Goal: Task Accomplishment & Management: Complete application form

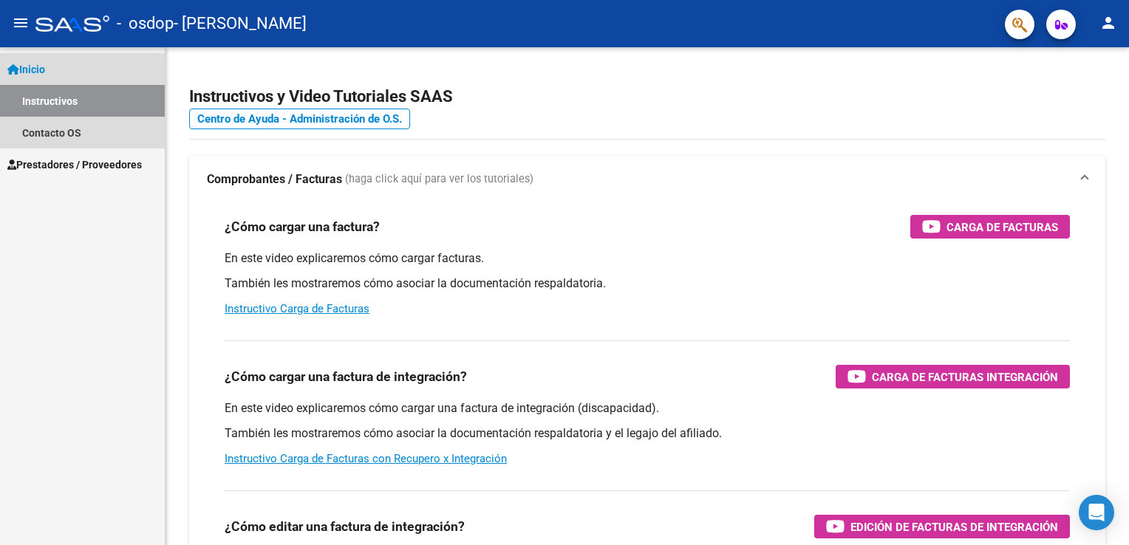
click at [64, 69] on link "Inicio" at bounding box center [82, 69] width 165 height 32
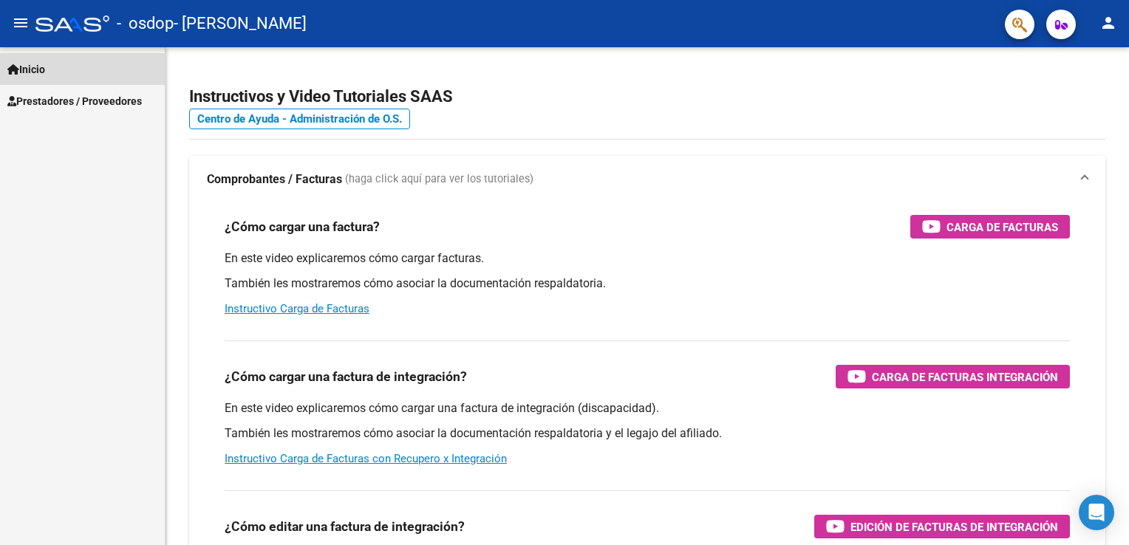
click at [54, 72] on link "Inicio" at bounding box center [82, 69] width 165 height 32
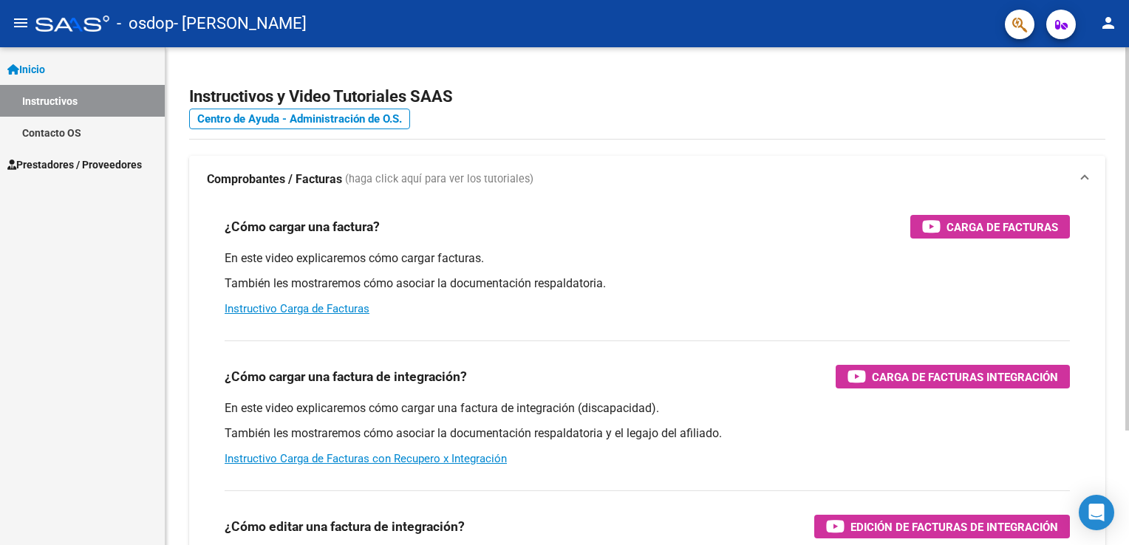
scroll to position [149, 0]
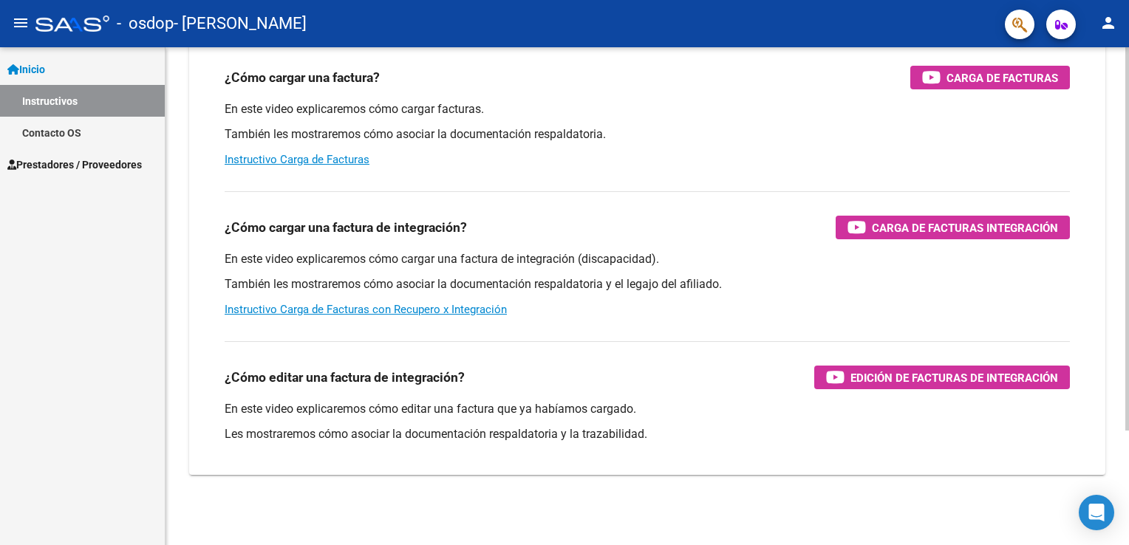
click at [1128, 489] on html "menu - osdop - [PERSON_NAME] person Inicio Instructivos Contacto OS Prestadores…" at bounding box center [564, 272] width 1129 height 545
click at [80, 137] on link "Contacto OS" at bounding box center [82, 133] width 165 height 32
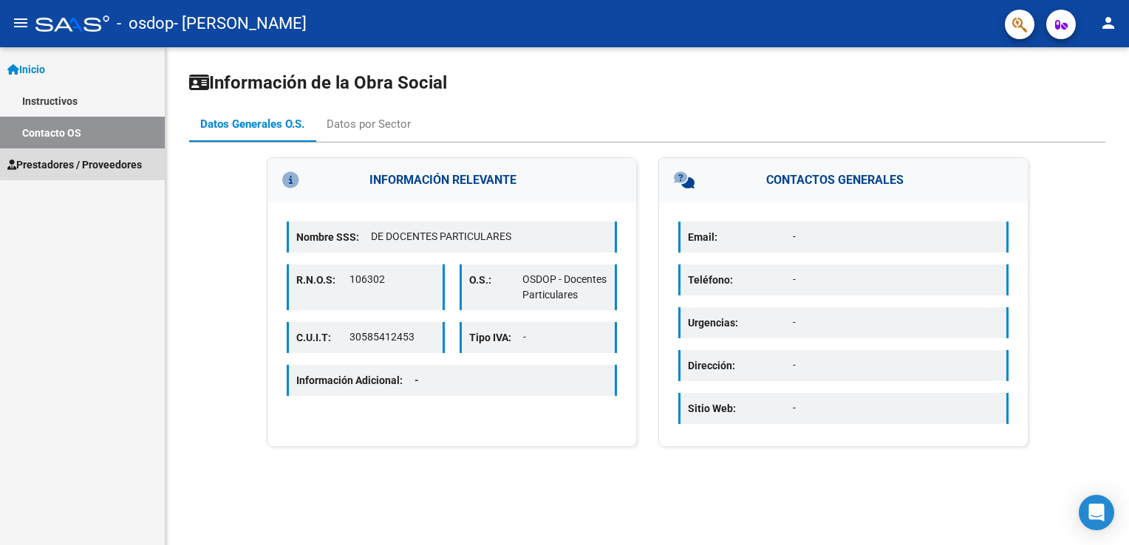
click at [87, 164] on span "Prestadores / Proveedores" at bounding box center [74, 165] width 134 height 16
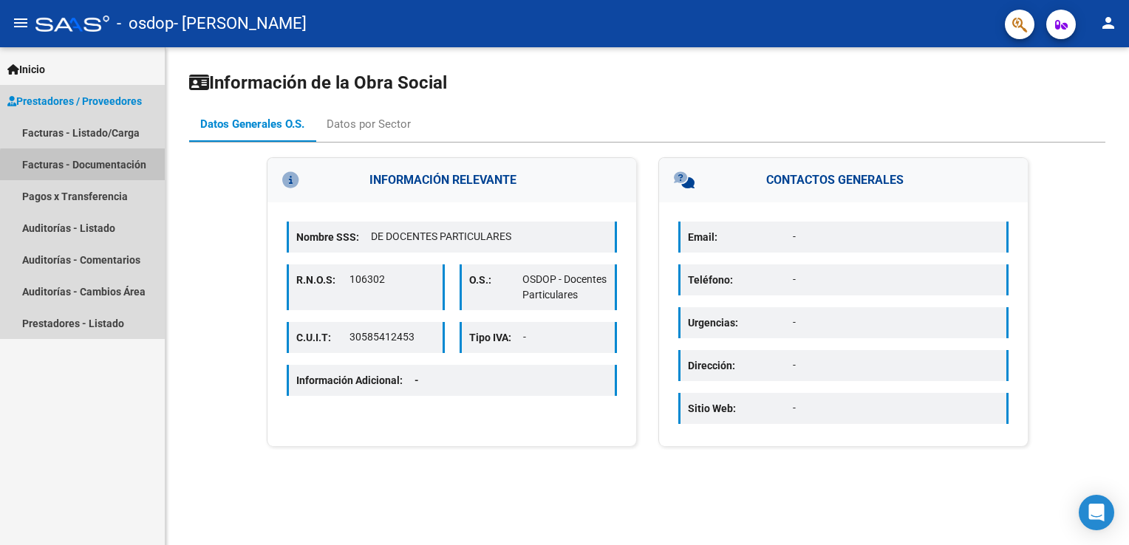
click at [103, 168] on link "Facturas - Documentación" at bounding box center [82, 165] width 165 height 32
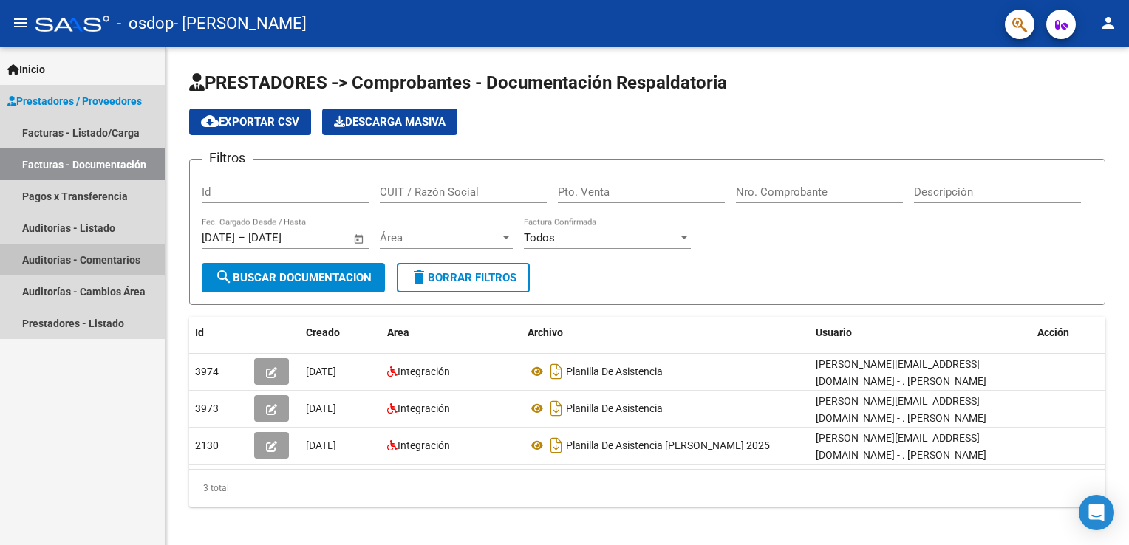
click at [134, 253] on link "Auditorías - Comentarios" at bounding box center [82, 260] width 165 height 32
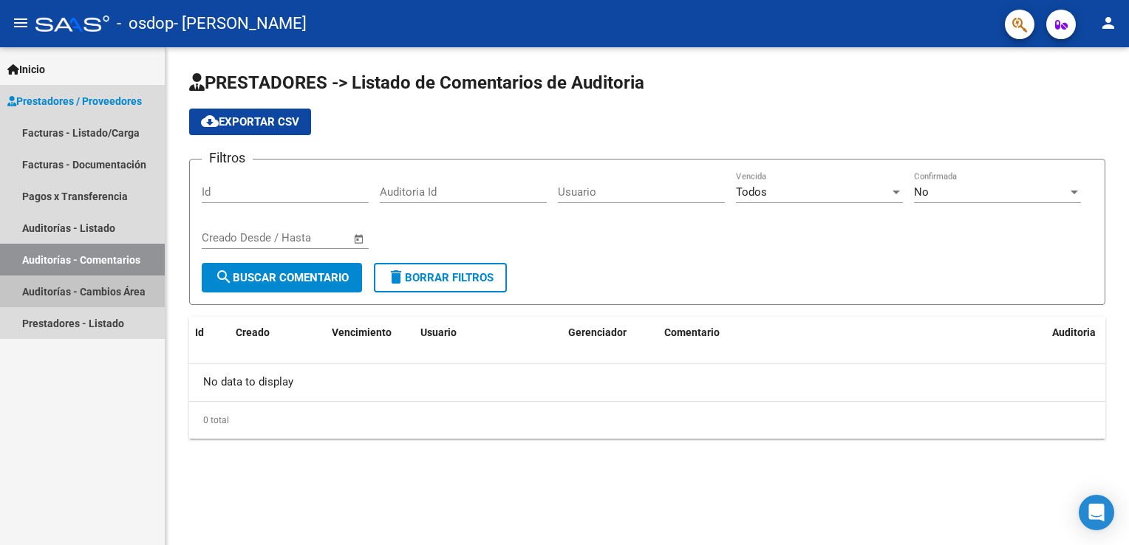
click at [127, 288] on link "Auditorías - Cambios Área" at bounding box center [82, 292] width 165 height 32
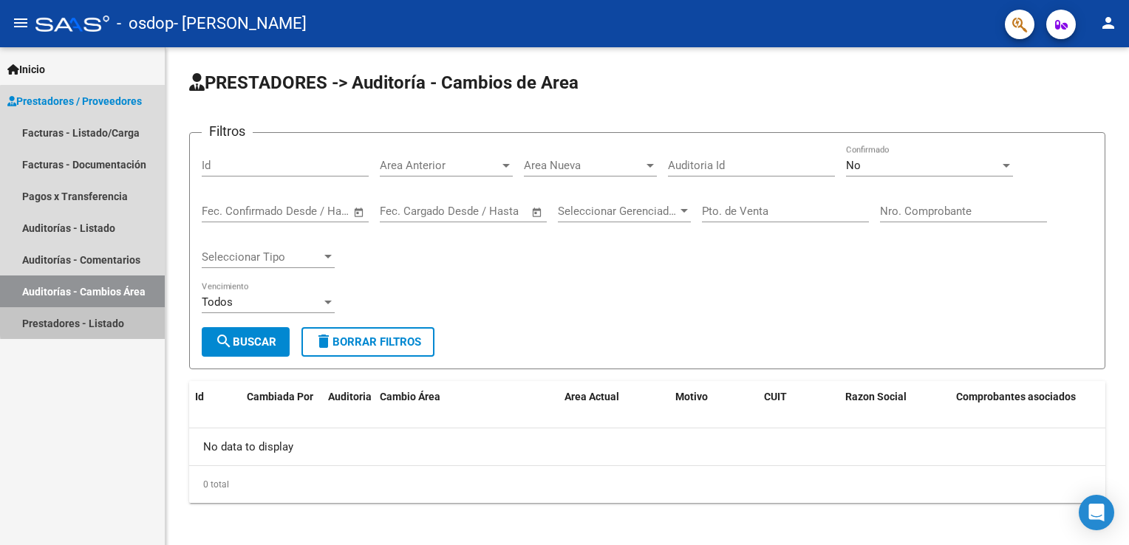
click at [125, 318] on link "Prestadores - Listado" at bounding box center [82, 323] width 165 height 32
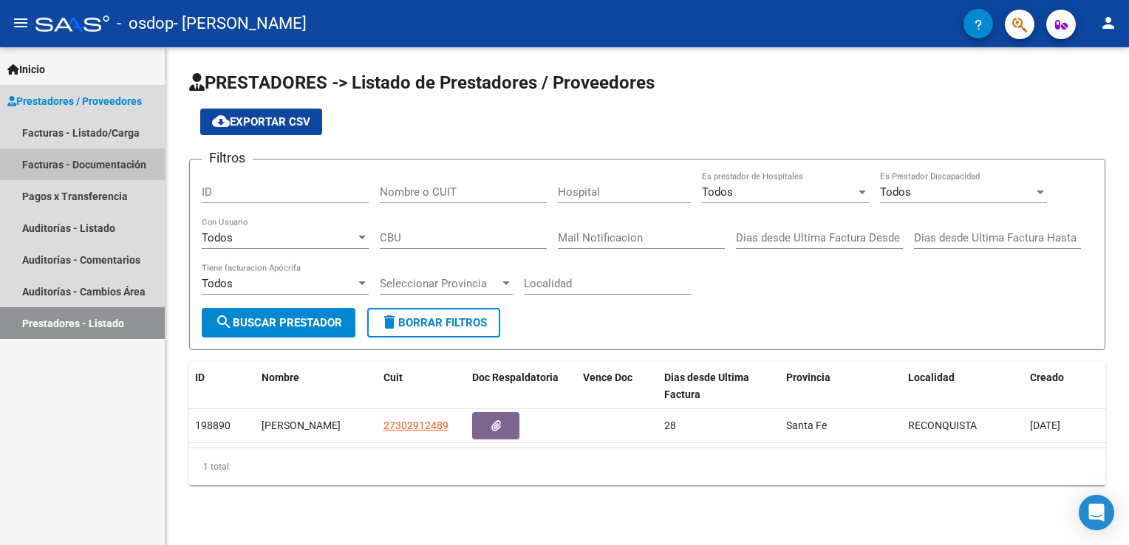
click at [87, 160] on link "Facturas - Documentación" at bounding box center [82, 165] width 165 height 32
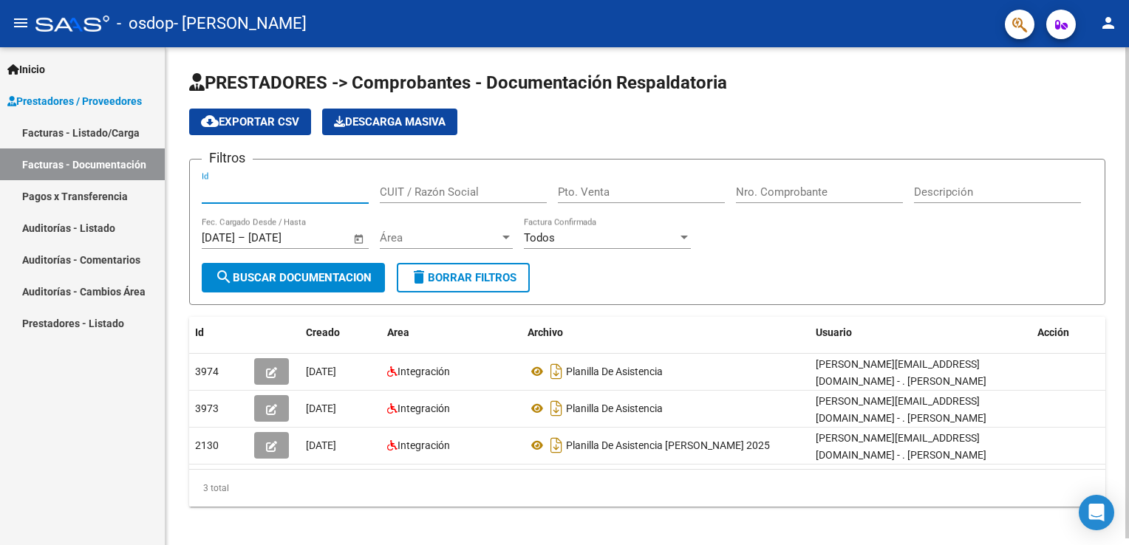
click at [301, 188] on input "Id" at bounding box center [285, 191] width 167 height 13
click at [443, 185] on input "CUIT / Razón Social" at bounding box center [463, 191] width 167 height 13
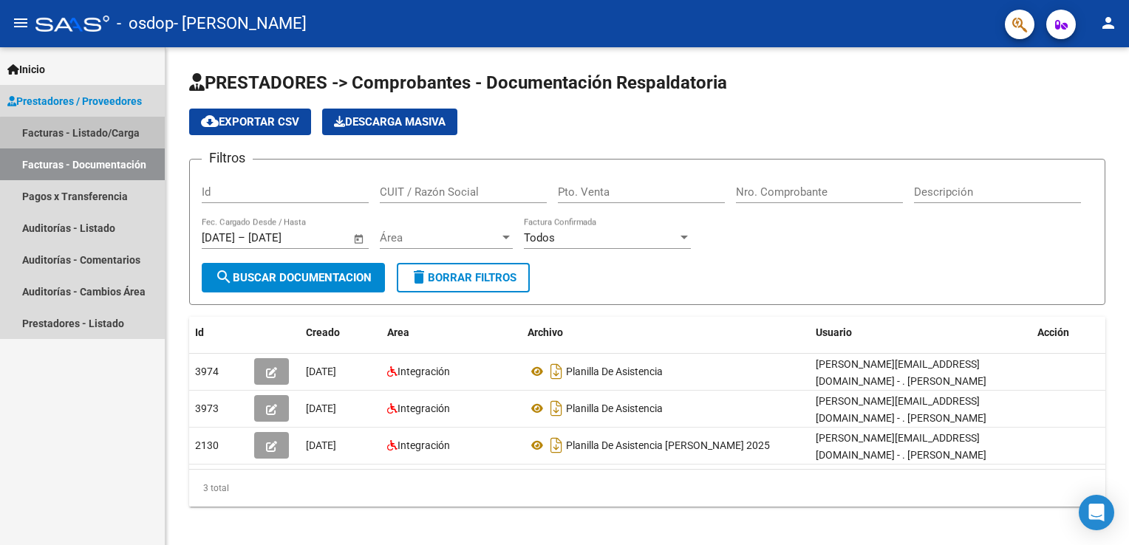
click at [128, 136] on link "Facturas - Listado/Carga" at bounding box center [82, 133] width 165 height 32
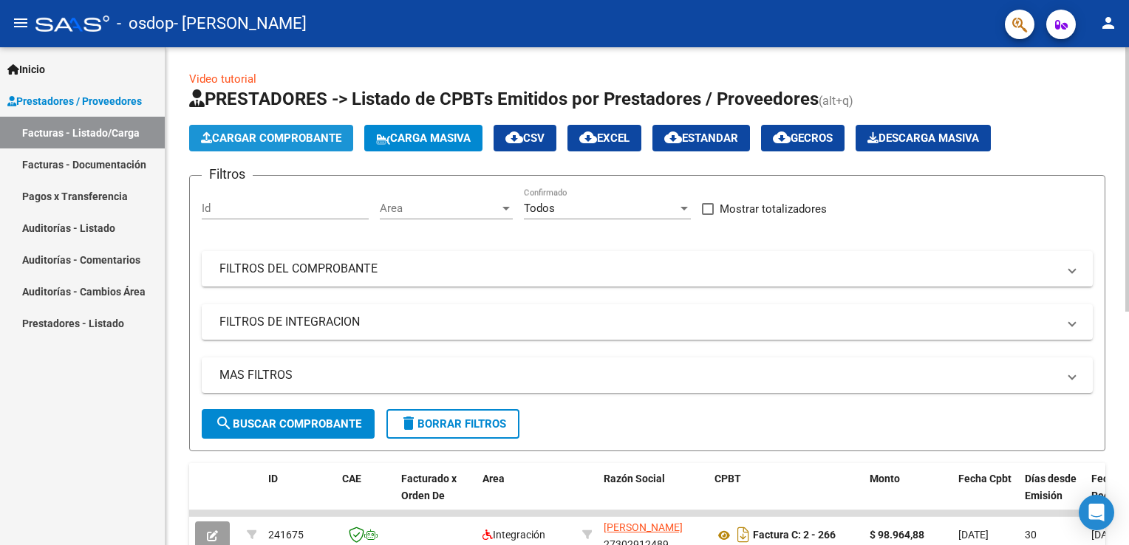
click at [327, 136] on span "Cargar Comprobante" at bounding box center [271, 138] width 140 height 13
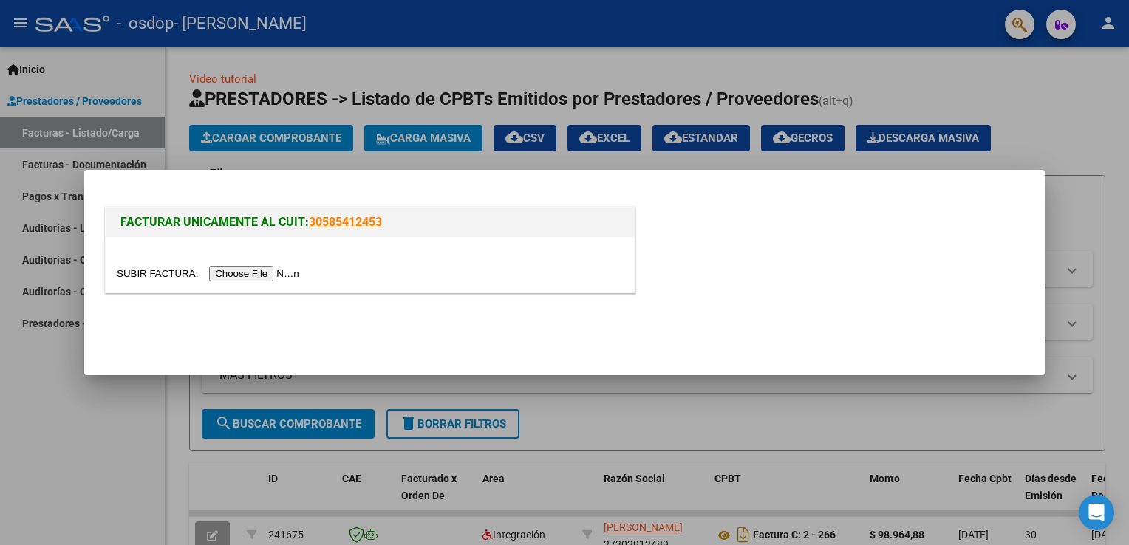
click at [272, 279] on input "file" at bounding box center [210, 274] width 187 height 16
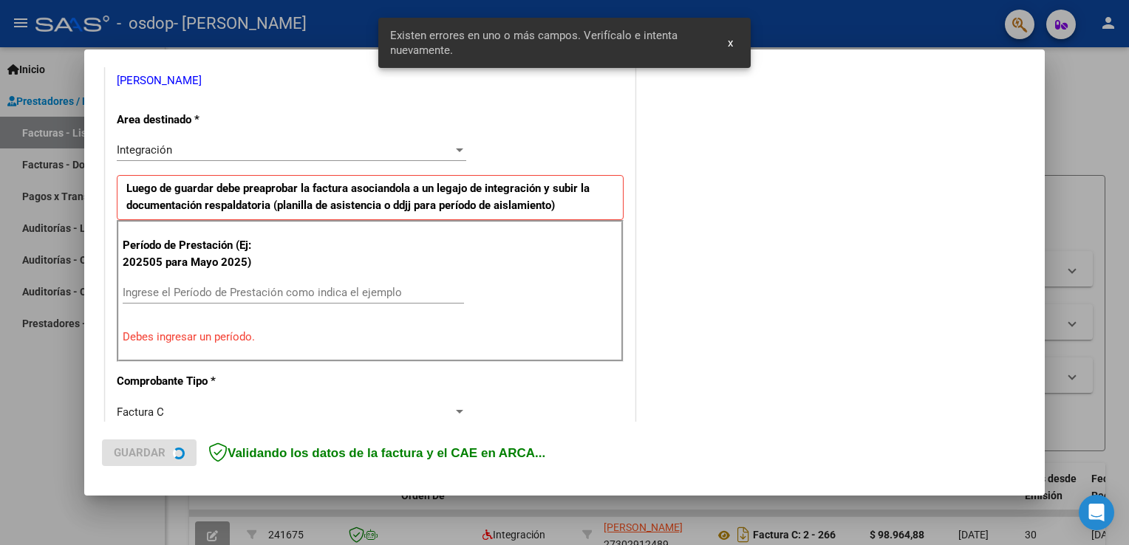
scroll to position [308, 0]
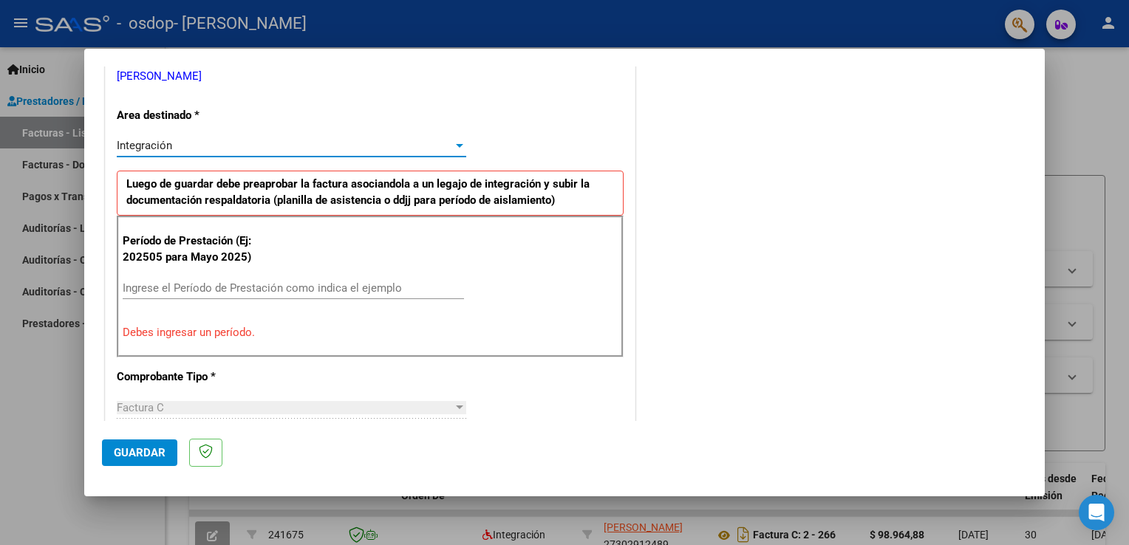
click at [458, 142] on div at bounding box center [459, 146] width 13 height 12
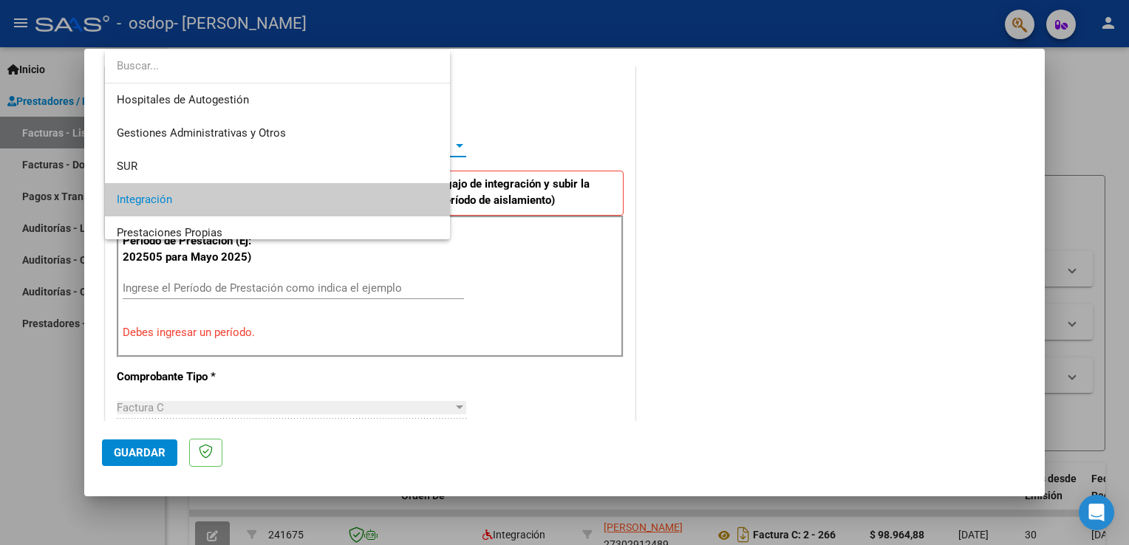
scroll to position [55, 0]
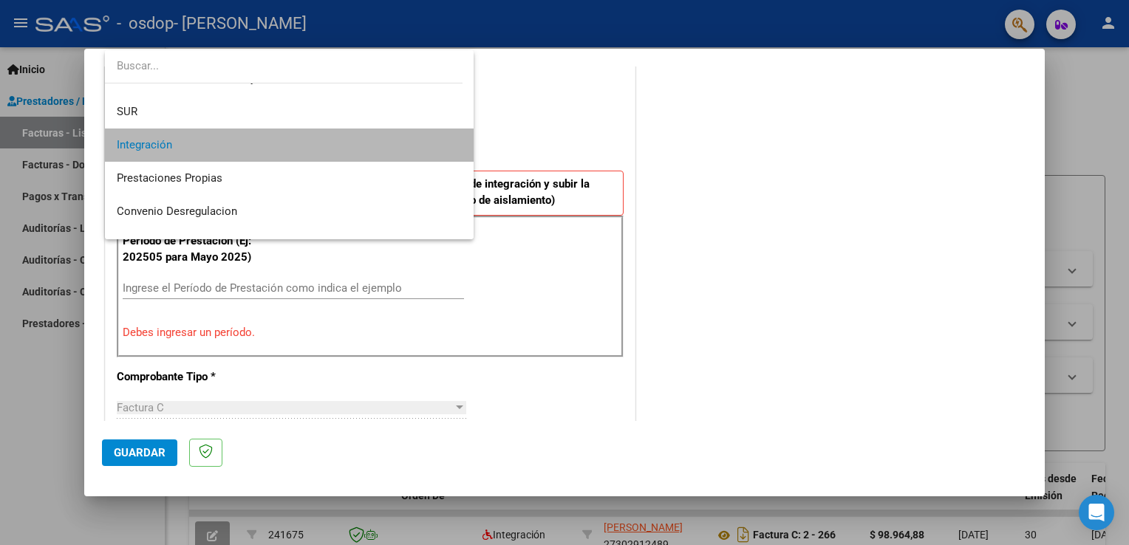
click at [458, 142] on mat-option "Integración" at bounding box center [289, 145] width 369 height 33
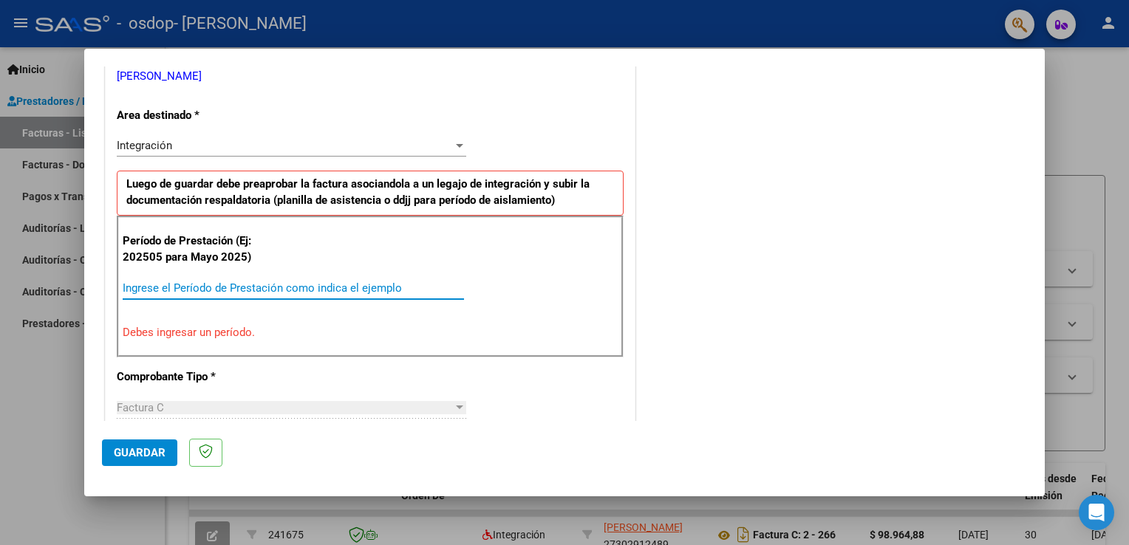
click at [355, 287] on input "Ingrese el Período de Prestación como indica el ejemplo" at bounding box center [293, 288] width 341 height 13
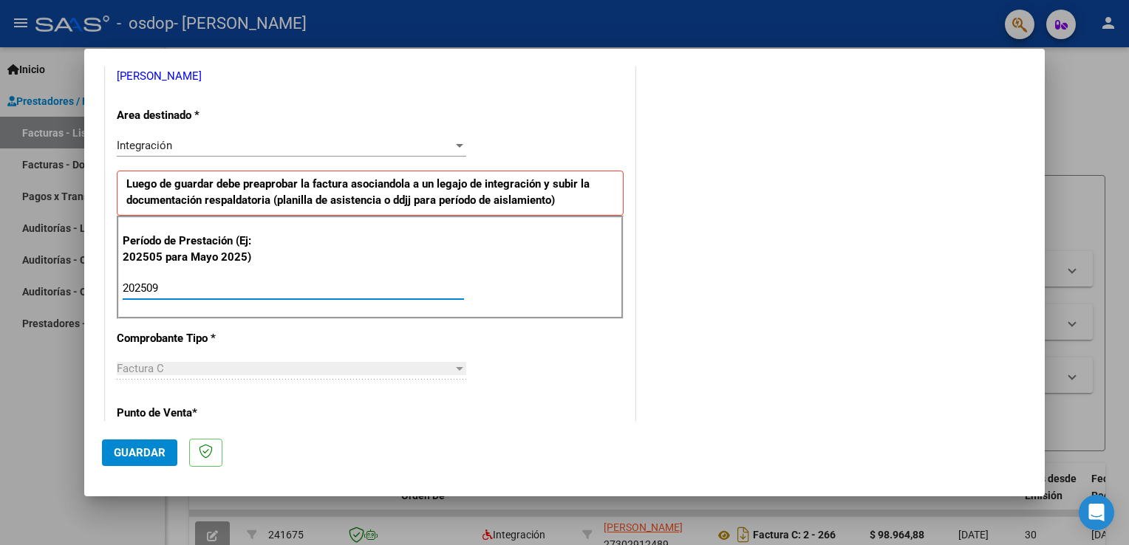
type input "202509"
click at [480, 398] on div "CUIT * 27-30291248-9 Ingresar CUIT ANALISIS PRESTADOR [PERSON_NAME] ARCA [PERSO…" at bounding box center [370, 499] width 529 height 1112
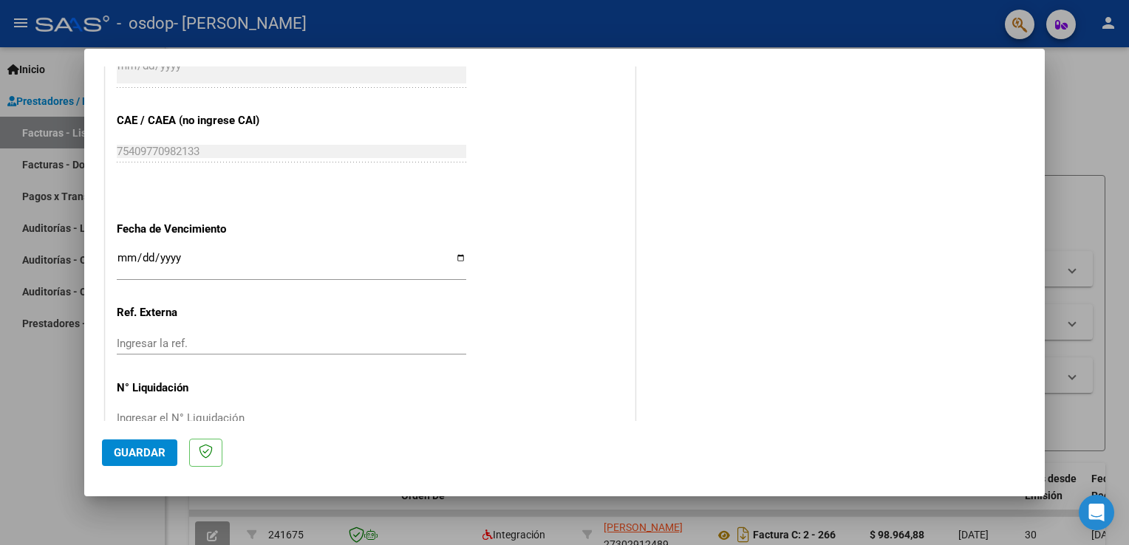
scroll to position [944, 0]
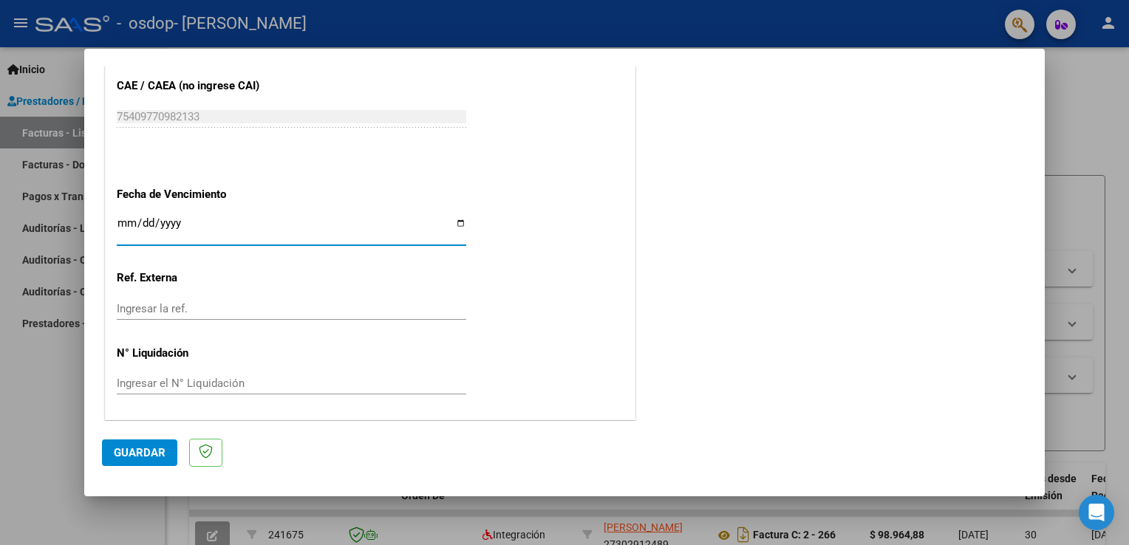
click at [457, 222] on input "Ingresar la fecha" at bounding box center [292, 229] width 350 height 24
click at [458, 224] on input "Ingresar la fecha" at bounding box center [292, 229] width 350 height 24
type input "[DATE]"
click at [133, 456] on span "Guardar" at bounding box center [140, 452] width 52 height 13
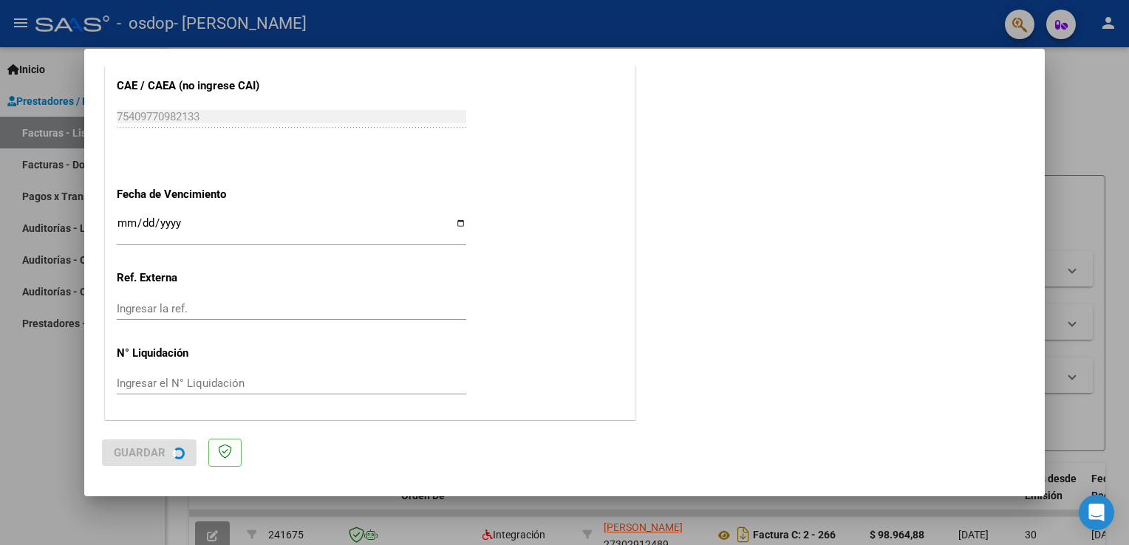
scroll to position [0, 0]
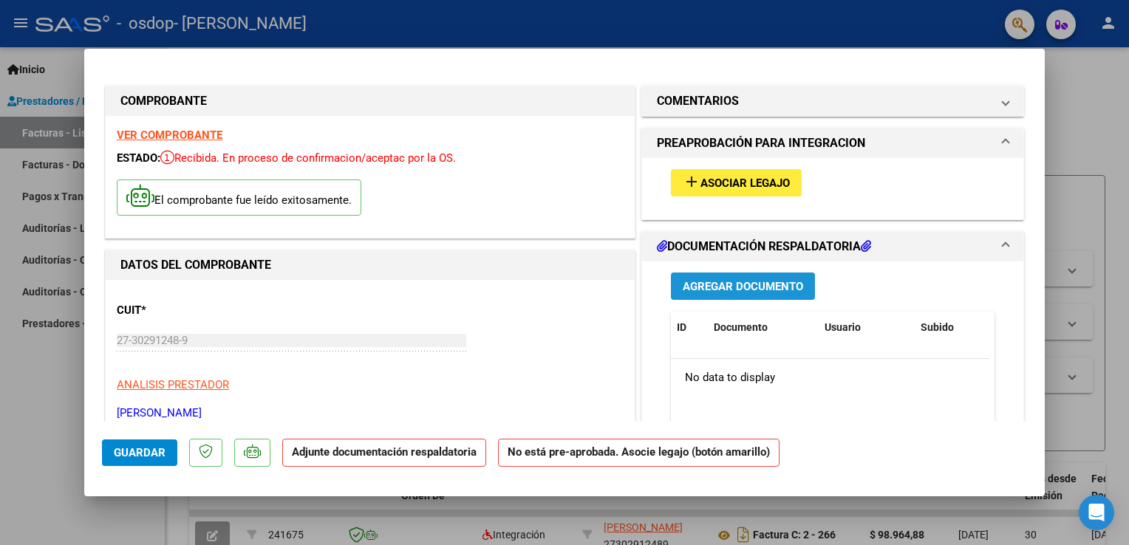
click at [776, 290] on span "Agregar Documento" at bounding box center [743, 286] width 120 height 13
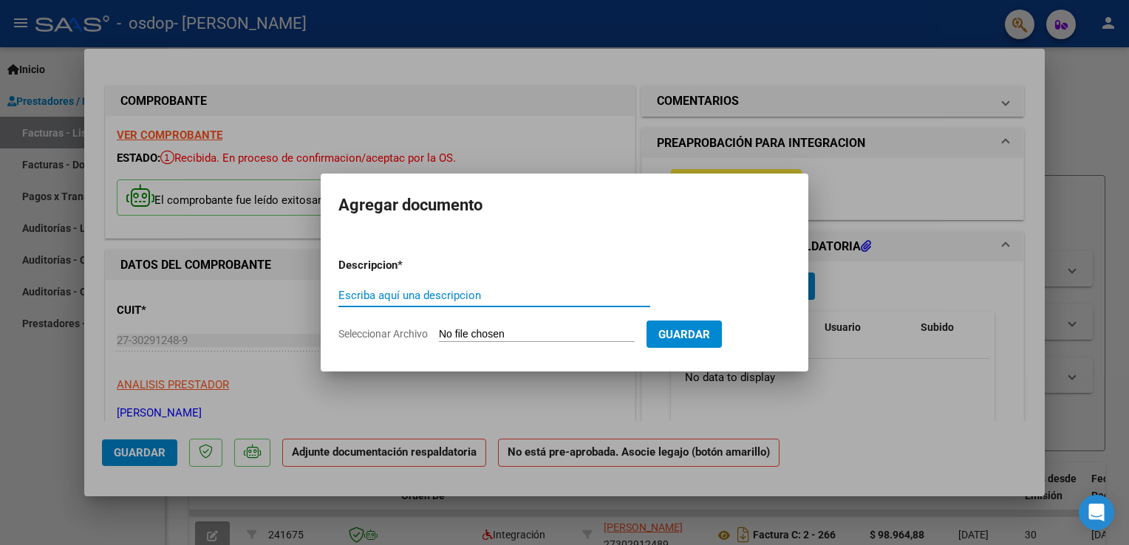
click at [605, 296] on input "Escriba aquí una descripcion" at bounding box center [494, 295] width 312 height 13
click at [531, 333] on input "Seleccionar Archivo" at bounding box center [537, 335] width 196 height 14
type input "C:\fakepath\planilla septiembre.pdf"
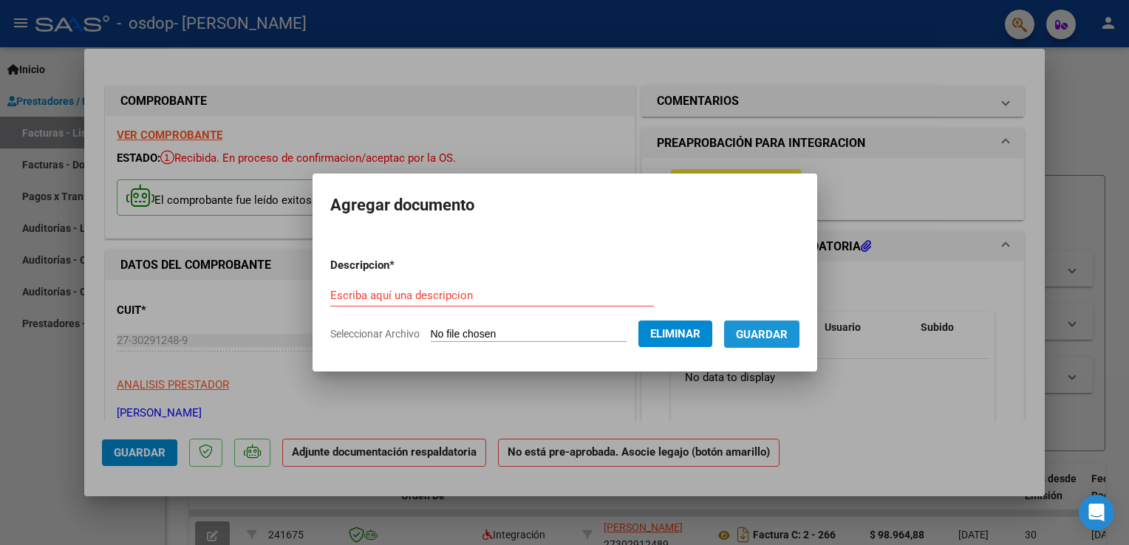
click at [767, 341] on span "Guardar" at bounding box center [762, 334] width 52 height 13
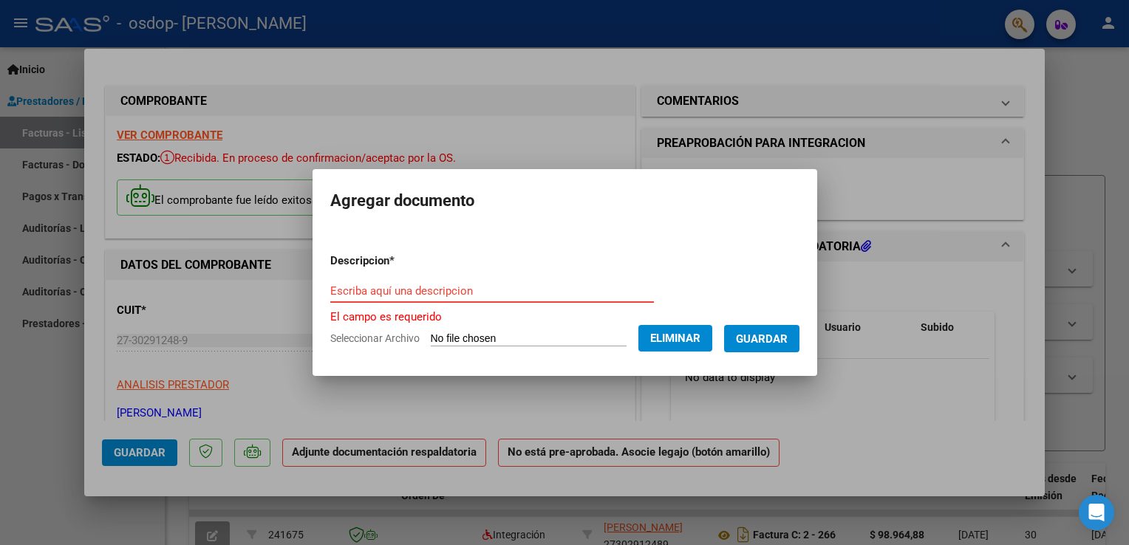
click at [530, 296] on input "Escriba aquí una descripcion" at bounding box center [492, 290] width 324 height 13
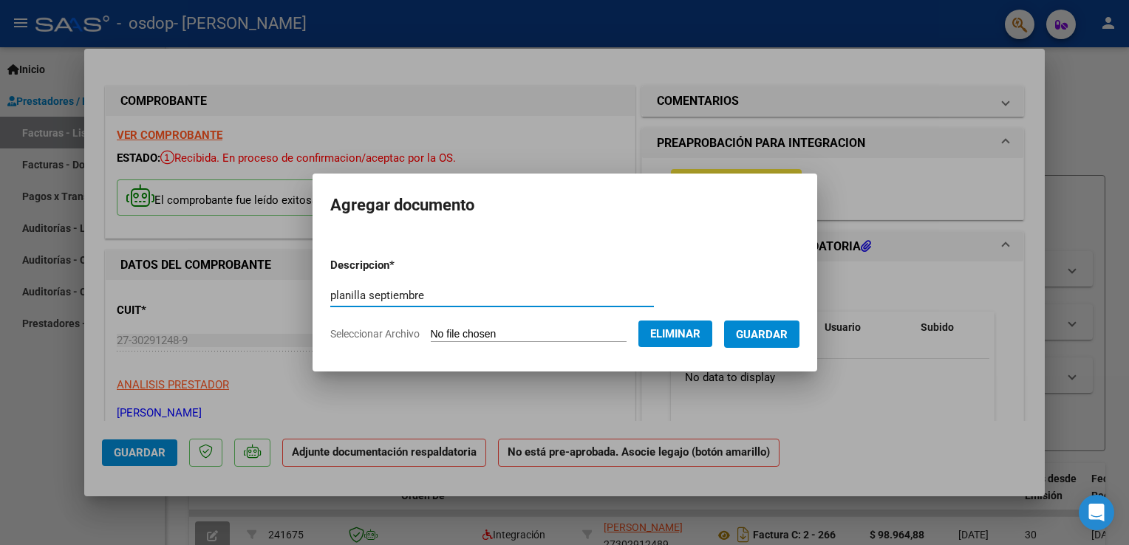
type input "planilla septiembre"
click at [752, 338] on span "Guardar" at bounding box center [762, 334] width 52 height 13
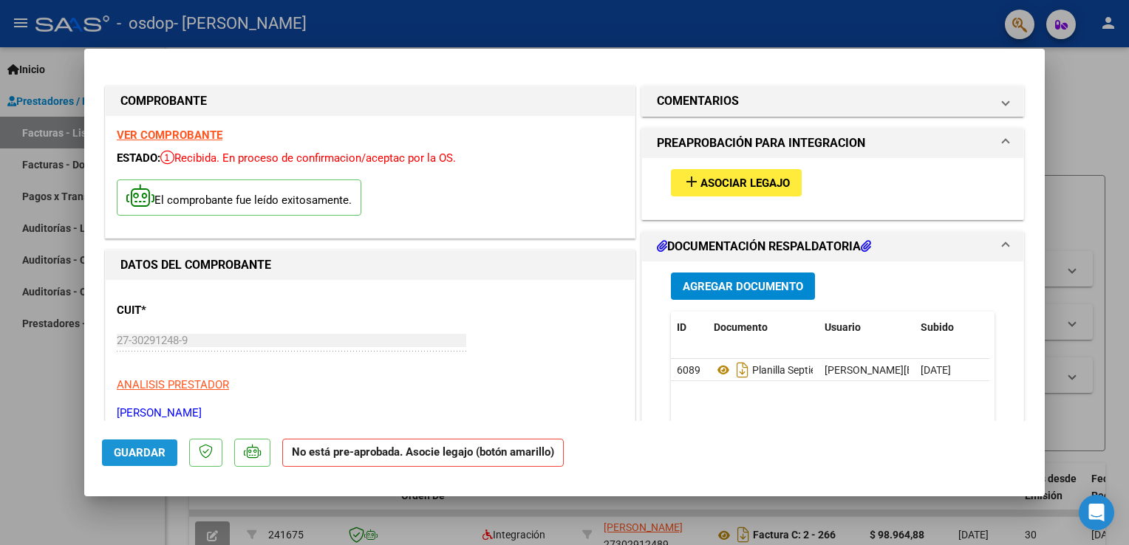
click at [151, 462] on button "Guardar" at bounding box center [139, 453] width 75 height 27
click at [789, 173] on button "add Asociar Legajo" at bounding box center [736, 182] width 131 height 27
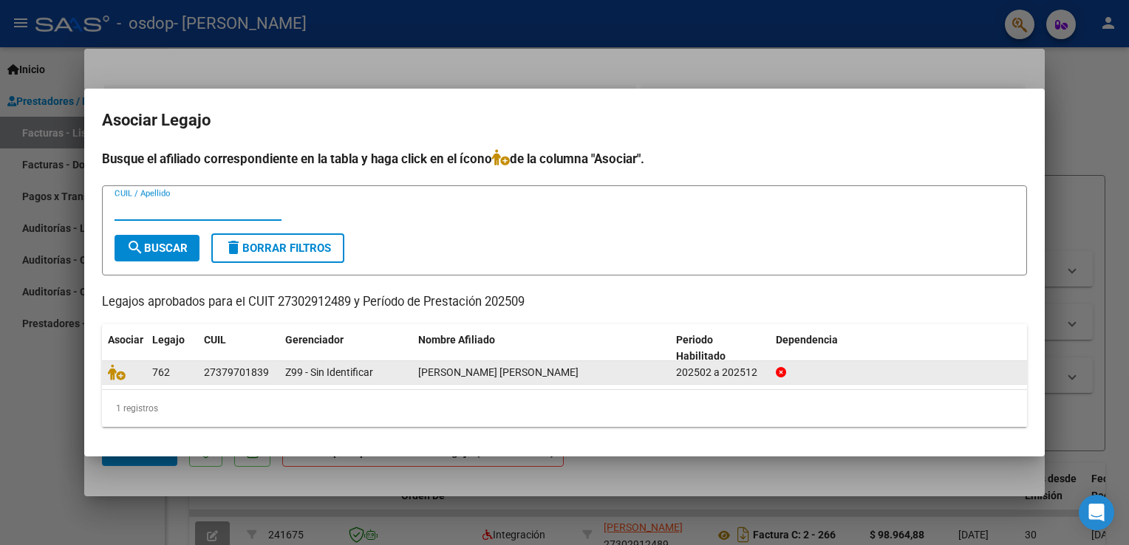
click at [536, 366] on div "[PERSON_NAME] [PERSON_NAME]" at bounding box center [541, 372] width 246 height 17
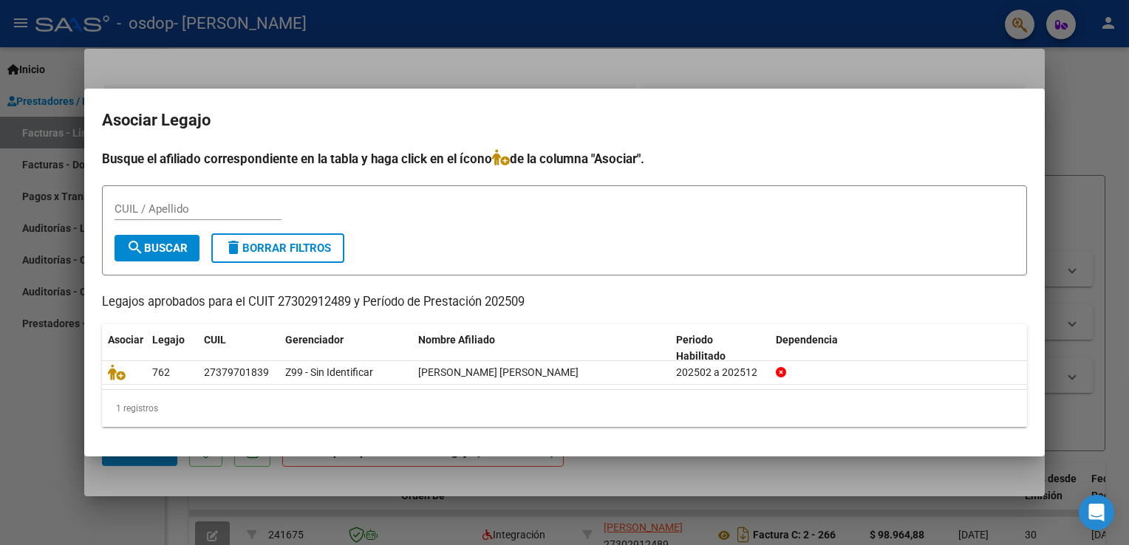
click at [1061, 111] on div at bounding box center [564, 272] width 1129 height 545
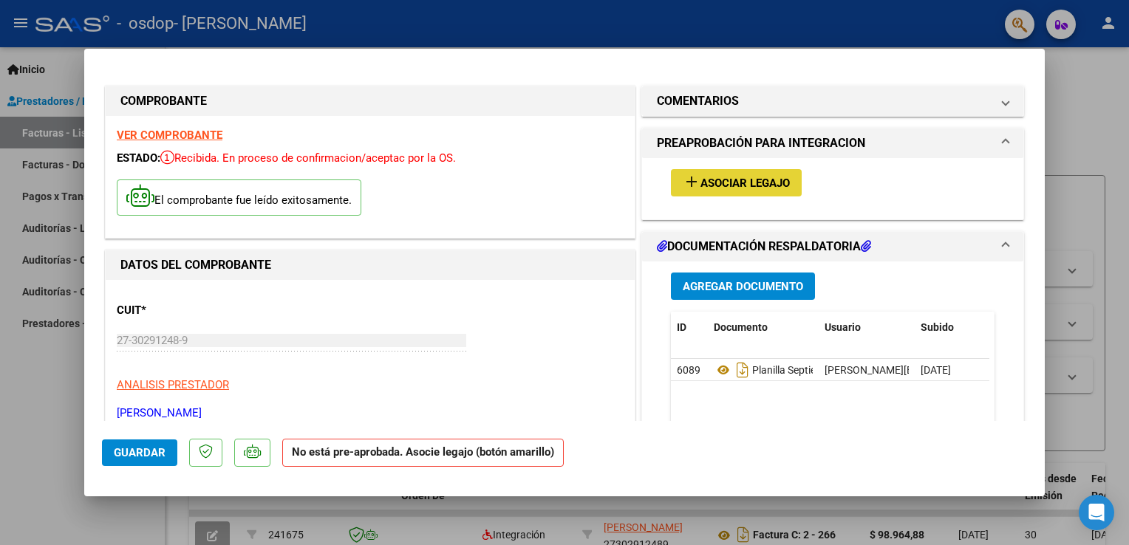
click at [751, 180] on span "Asociar Legajo" at bounding box center [744, 183] width 89 height 13
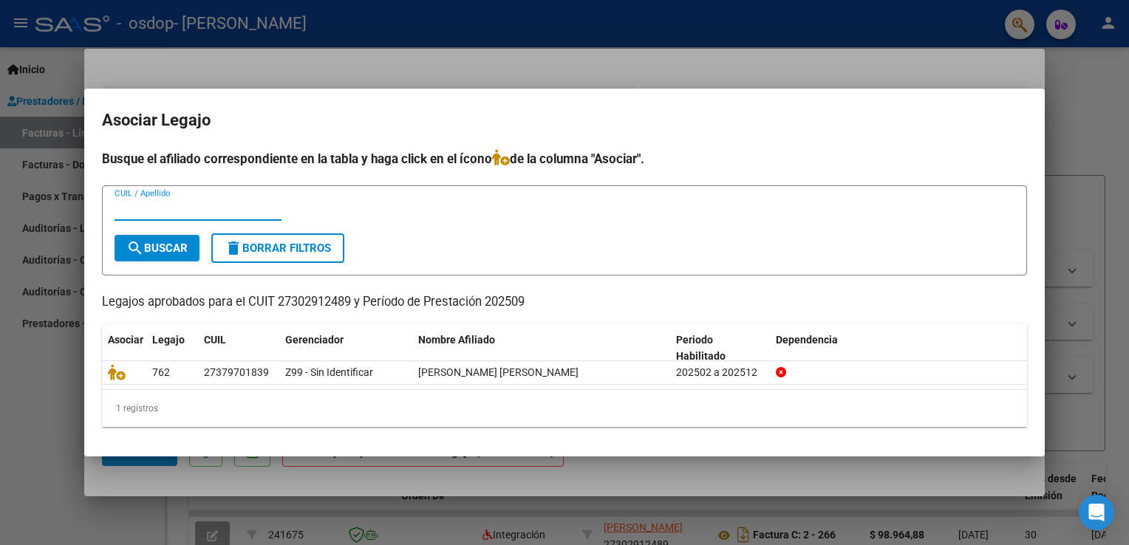
click at [174, 206] on input "CUIL / Apellido" at bounding box center [198, 208] width 167 height 13
click at [508, 163] on icon at bounding box center [501, 157] width 18 height 16
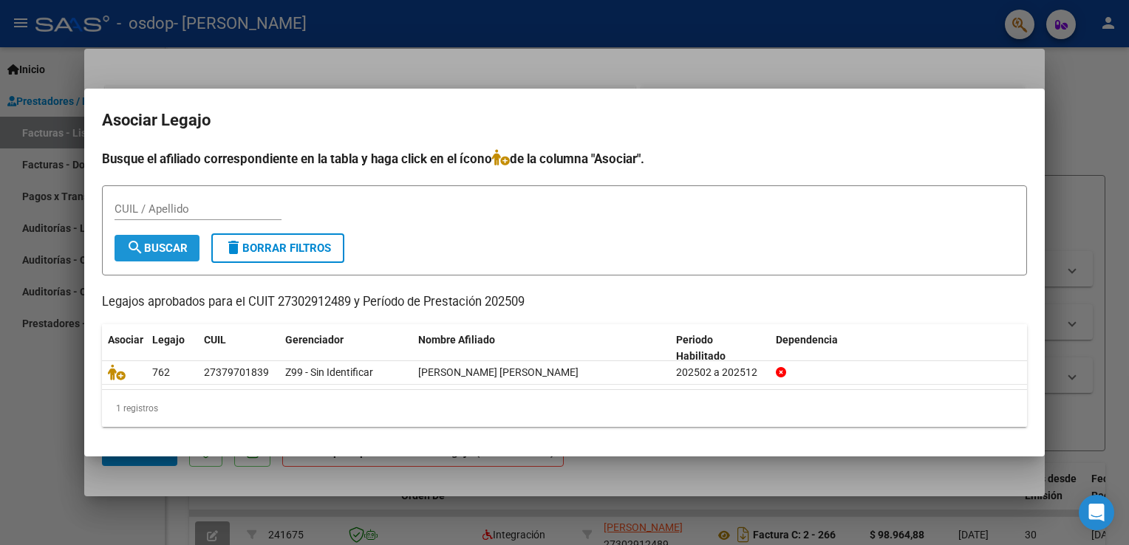
click at [166, 248] on span "search Buscar" at bounding box center [156, 248] width 61 height 13
click at [178, 211] on input "CUIL / Apellido" at bounding box center [198, 208] width 167 height 13
type input "[PERSON_NAME]"
click at [178, 239] on button "search Buscar" at bounding box center [157, 248] width 85 height 27
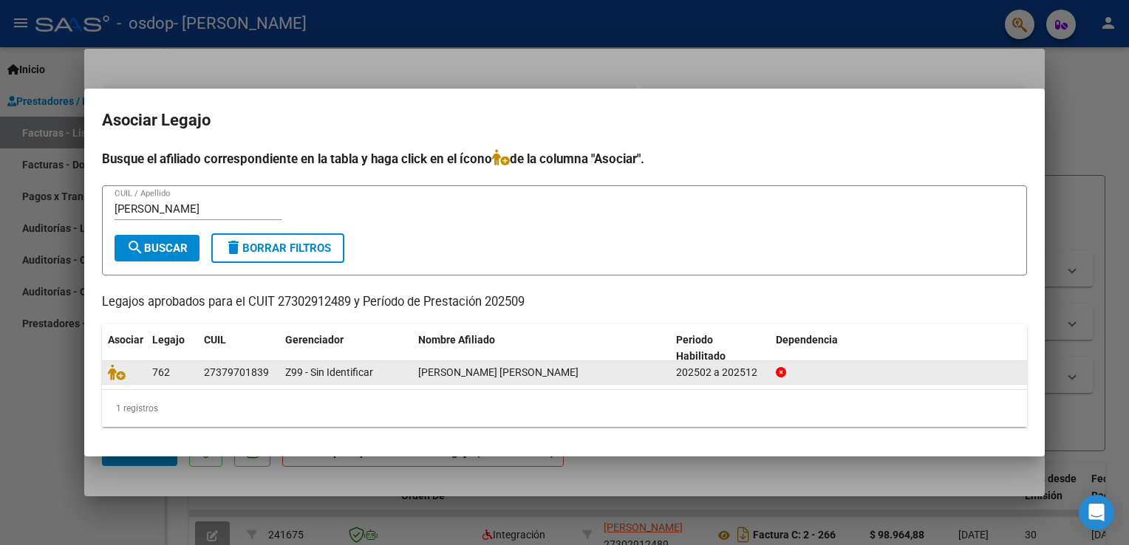
click at [512, 367] on span "[PERSON_NAME] [PERSON_NAME]" at bounding box center [498, 372] width 160 height 12
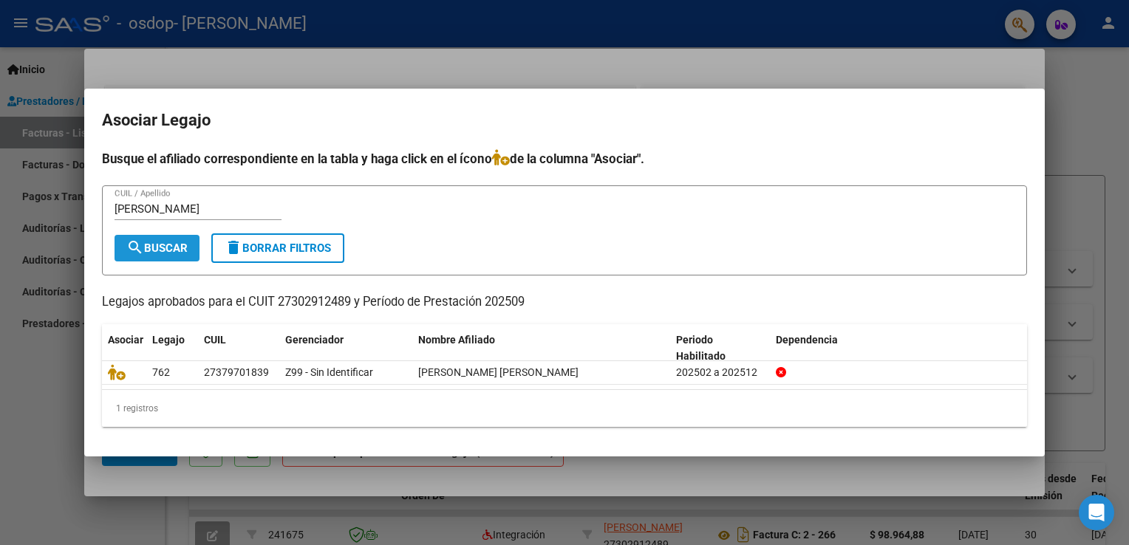
click at [181, 255] on span "search Buscar" at bounding box center [156, 248] width 61 height 13
click at [1034, 427] on mat-dialog-content "Busque el afiliado correspondiente en la tabla y [PERSON_NAME] click en el ícon…" at bounding box center [564, 294] width 961 height 290
click at [1114, 396] on div at bounding box center [564, 272] width 1129 height 545
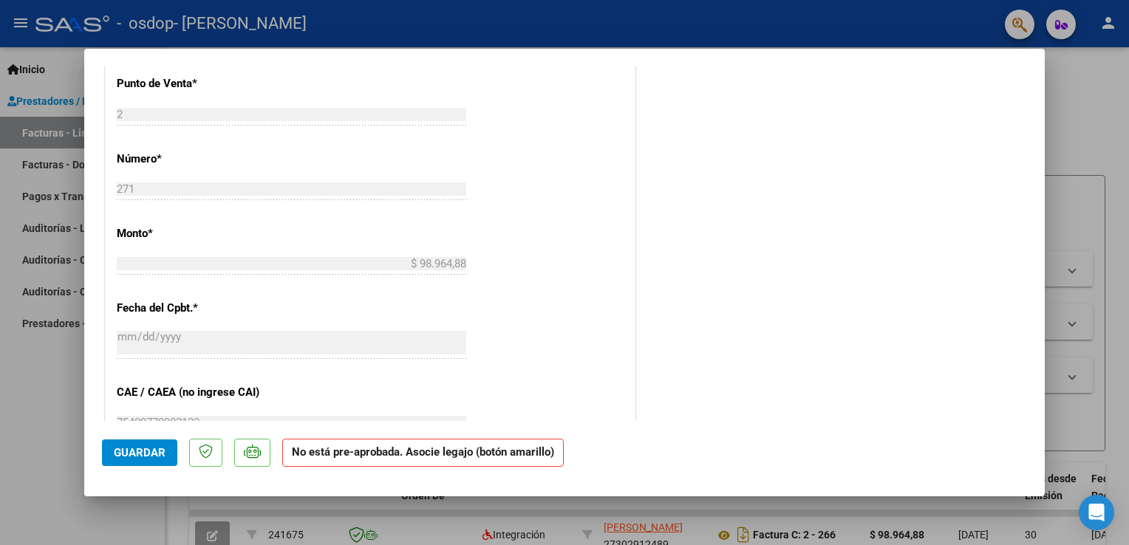
scroll to position [927, 0]
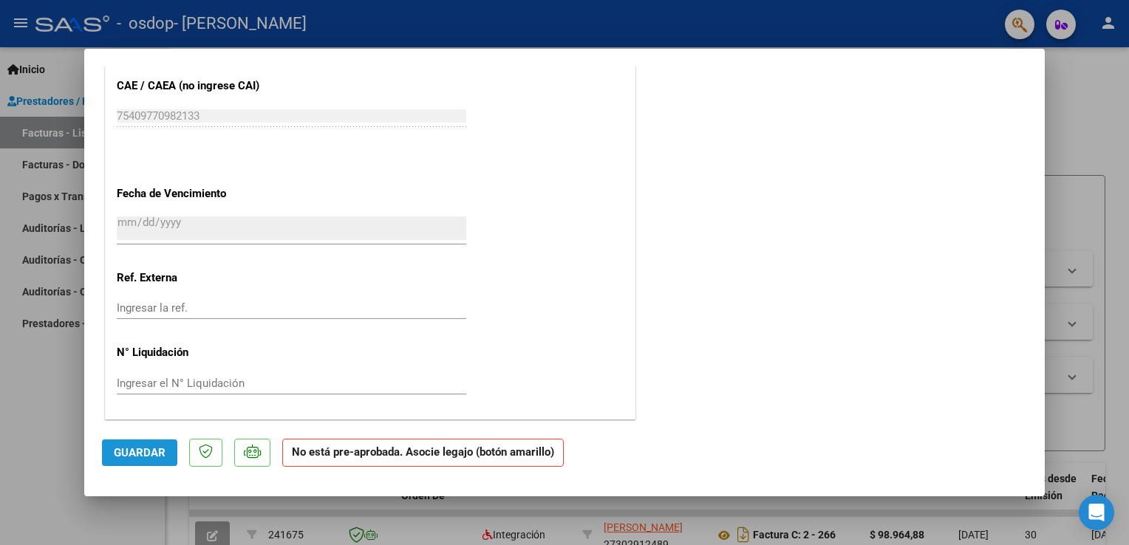
click at [155, 463] on button "Guardar" at bounding box center [139, 453] width 75 height 27
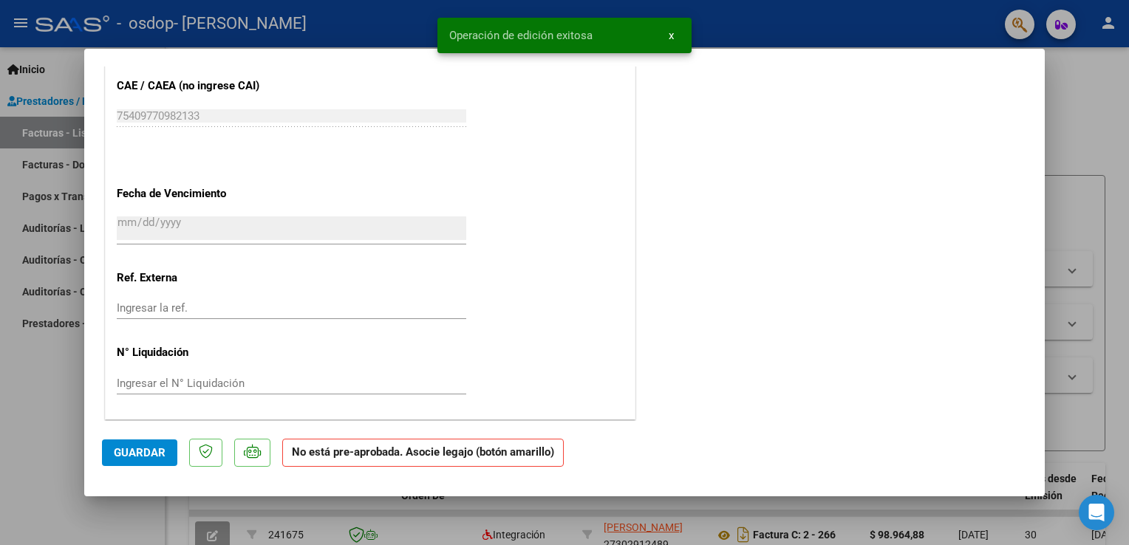
click at [1120, 200] on div at bounding box center [564, 272] width 1129 height 545
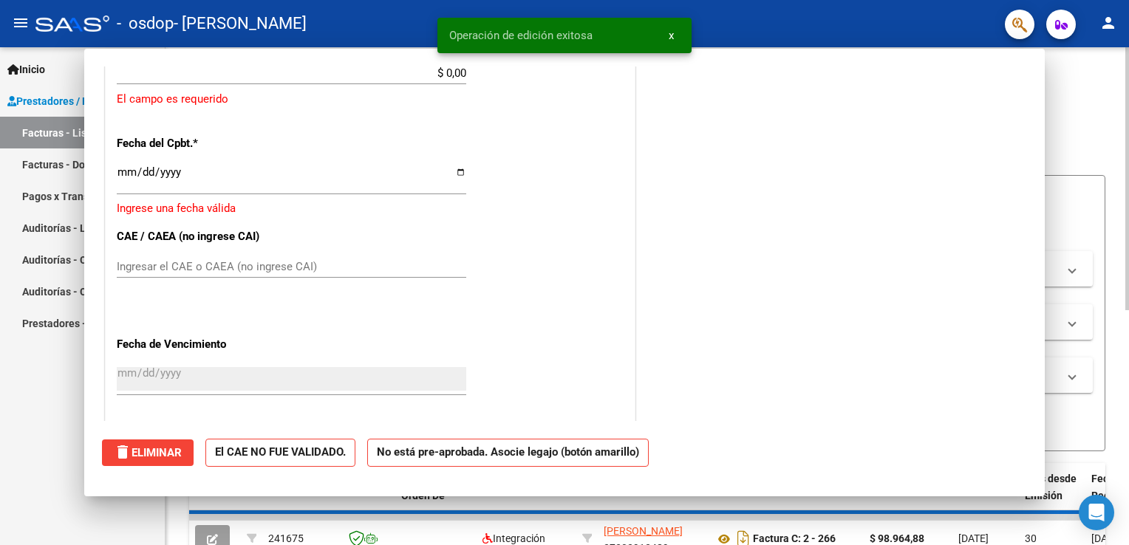
scroll to position [0, 0]
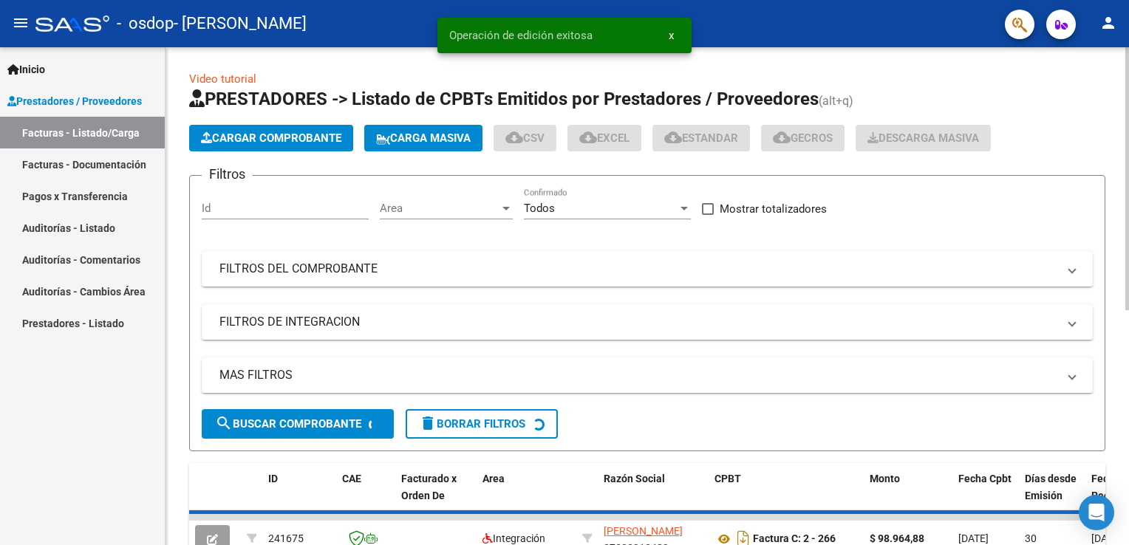
click at [1119, 108] on div "Video tutorial PRESTADORES -> Listado de CPBTs Emitidos por Prestadores / Prove…" at bounding box center [648, 513] width 964 height 932
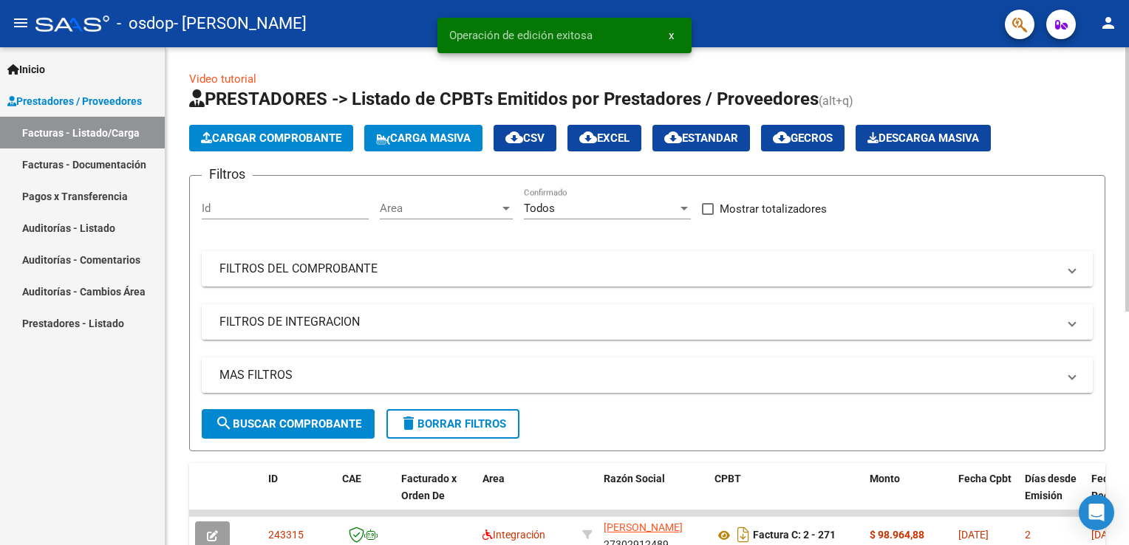
scroll to position [440, 0]
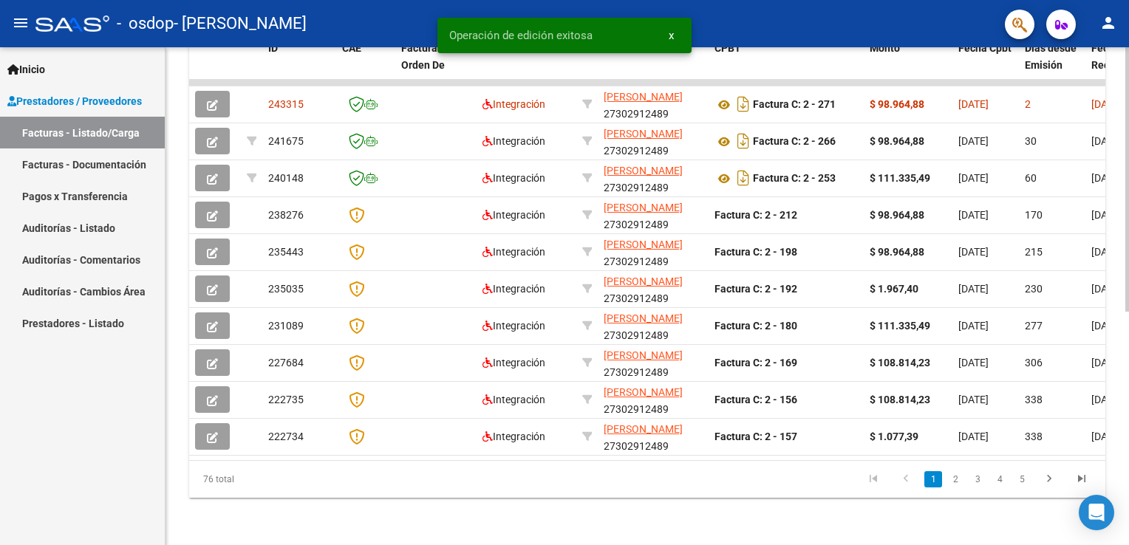
click at [1128, 320] on html "menu - osdop - [PERSON_NAME] person Inicio Instructivos Contacto OS Prestadores…" at bounding box center [564, 272] width 1129 height 545
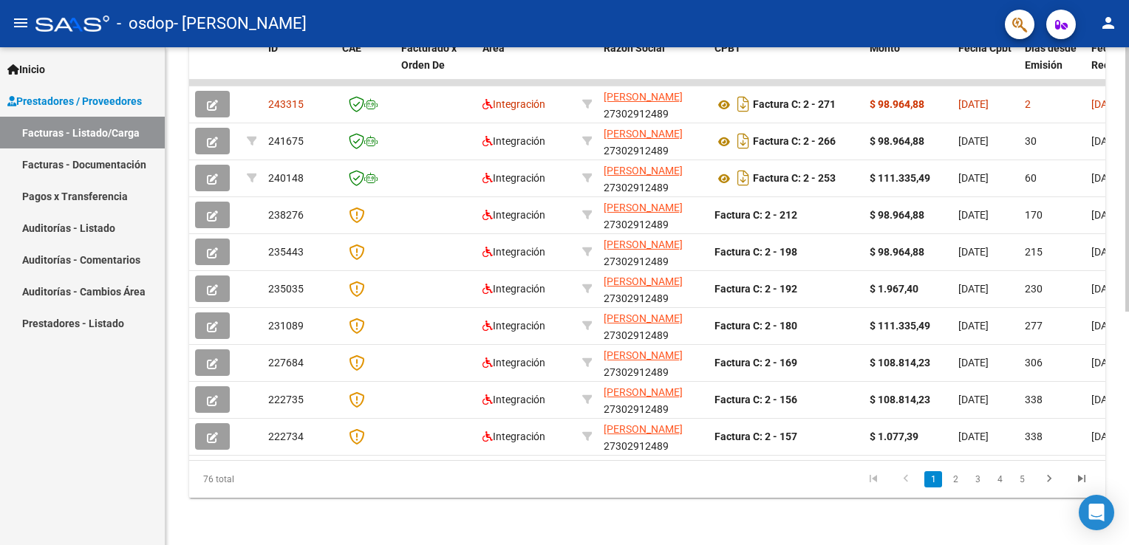
click at [1128, 531] on div at bounding box center [1127, 413] width 4 height 265
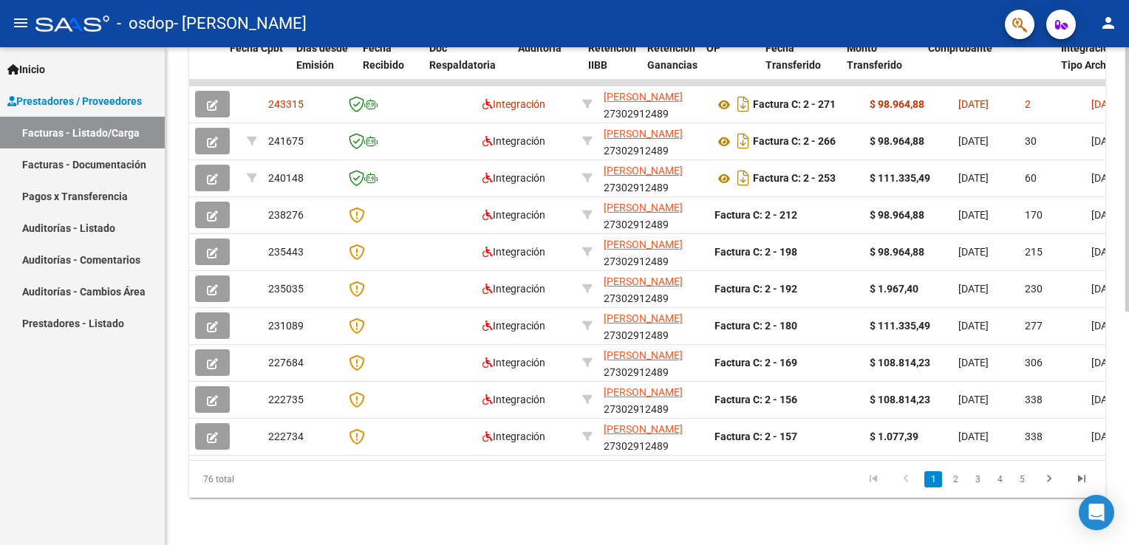
scroll to position [0, 801]
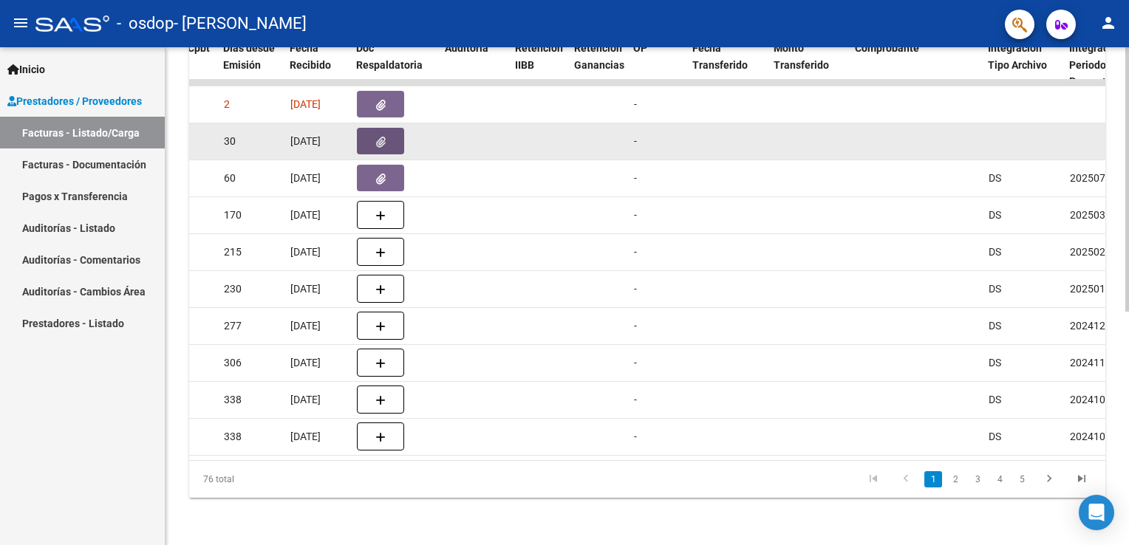
click at [389, 128] on button "button" at bounding box center [380, 141] width 47 height 27
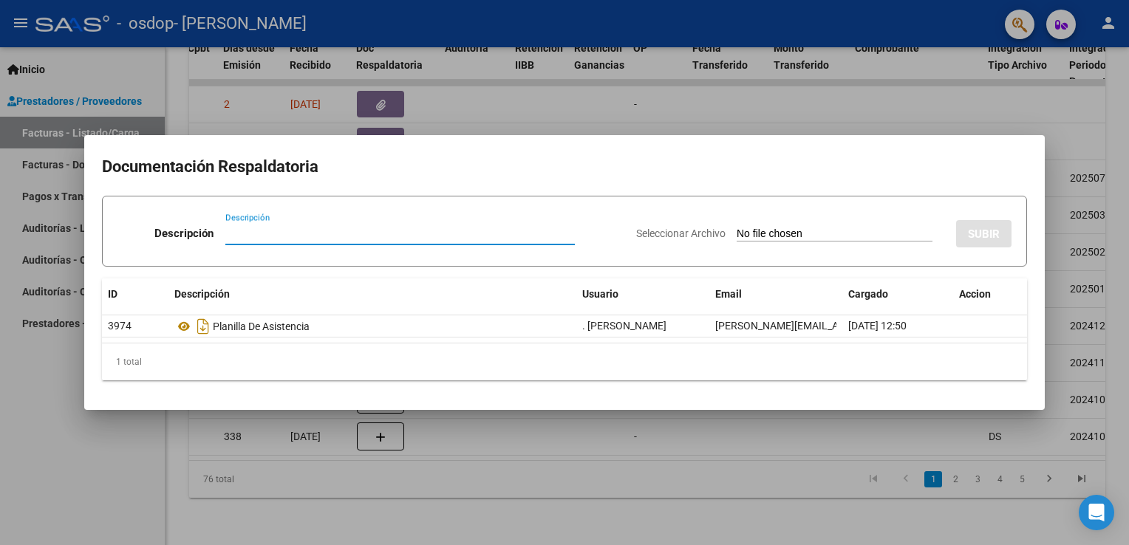
click at [1121, 122] on div at bounding box center [564, 272] width 1129 height 545
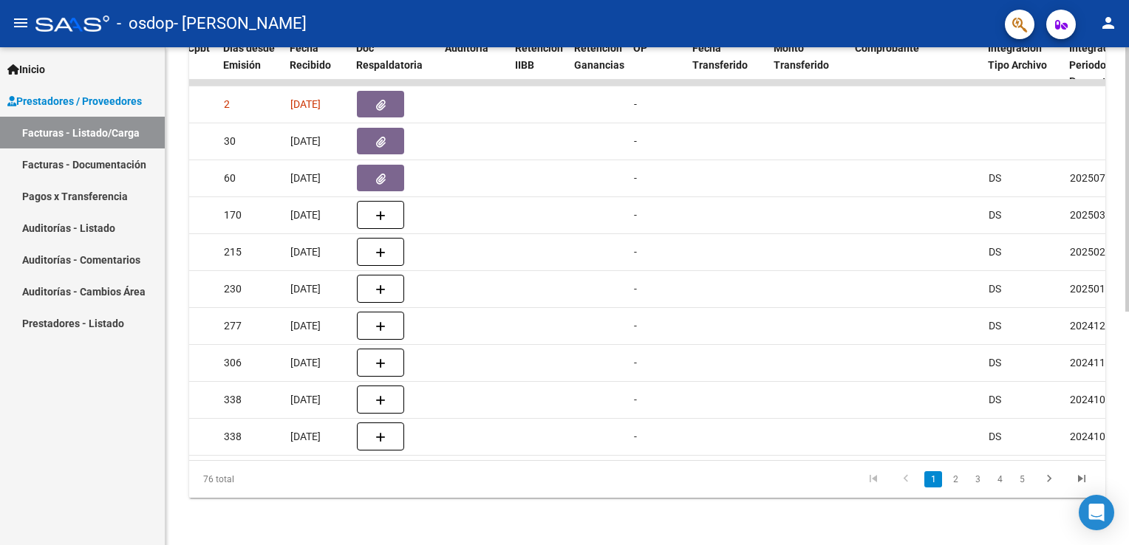
scroll to position [0, 0]
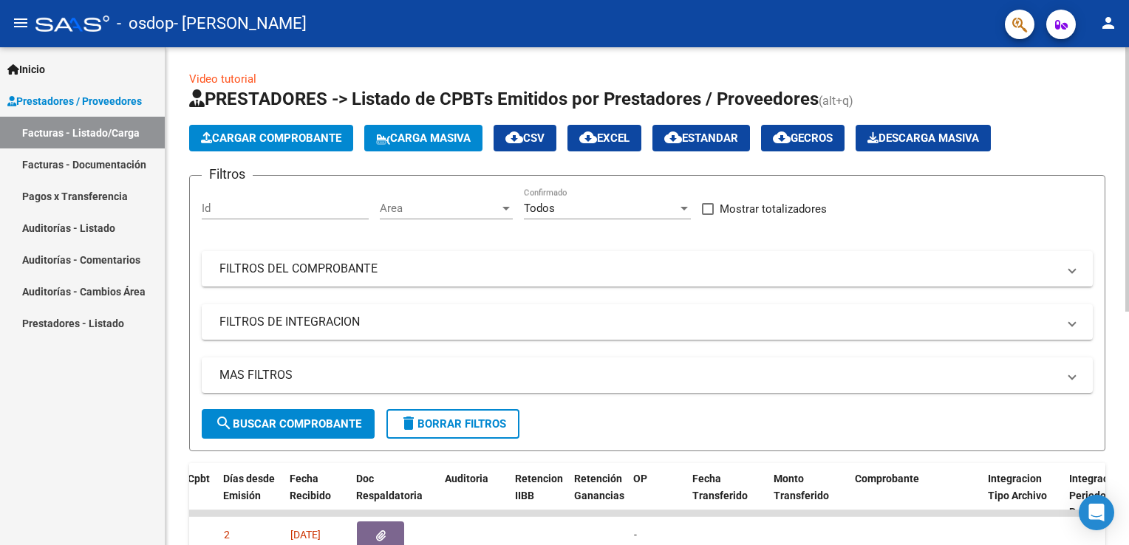
click at [1128, 185] on html "menu - osdop - [PERSON_NAME] person Inicio Instructivos Contacto OS Prestadores…" at bounding box center [564, 272] width 1129 height 545
click at [225, 75] on link "Video tutorial" at bounding box center [222, 78] width 67 height 13
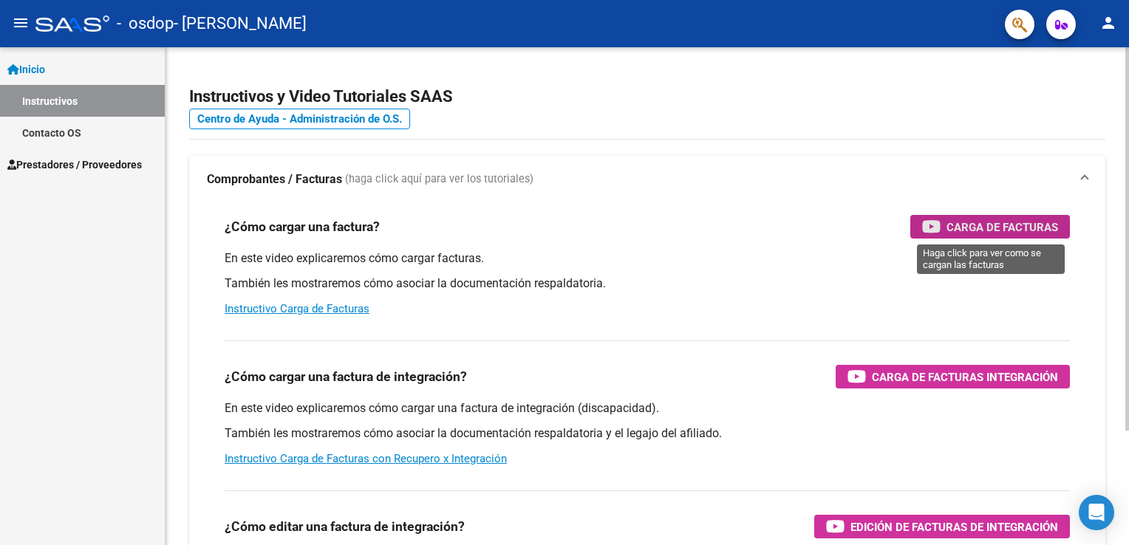
click at [1011, 233] on span "Carga de Facturas" at bounding box center [1003, 227] width 112 height 18
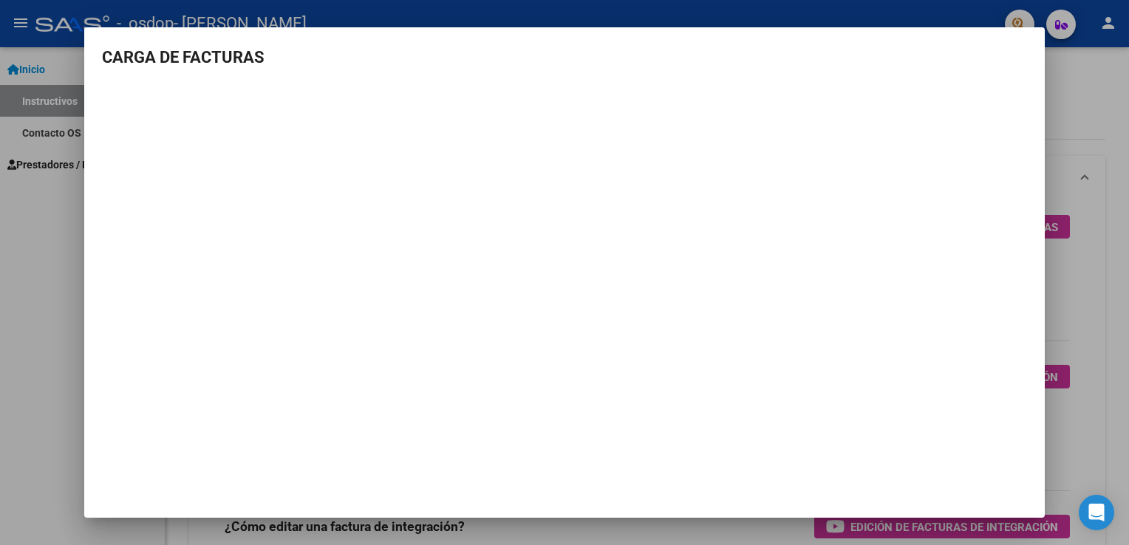
click at [1128, 196] on html "menu - osdop - [PERSON_NAME] person Inicio Instructivos Contacto OS Prestadores…" at bounding box center [564, 272] width 1129 height 545
click at [1128, 250] on html "menu - osdop - [PERSON_NAME] person Inicio Instructivos Contacto OS Prestadores…" at bounding box center [564, 272] width 1129 height 545
click at [30, 257] on div at bounding box center [564, 272] width 1129 height 545
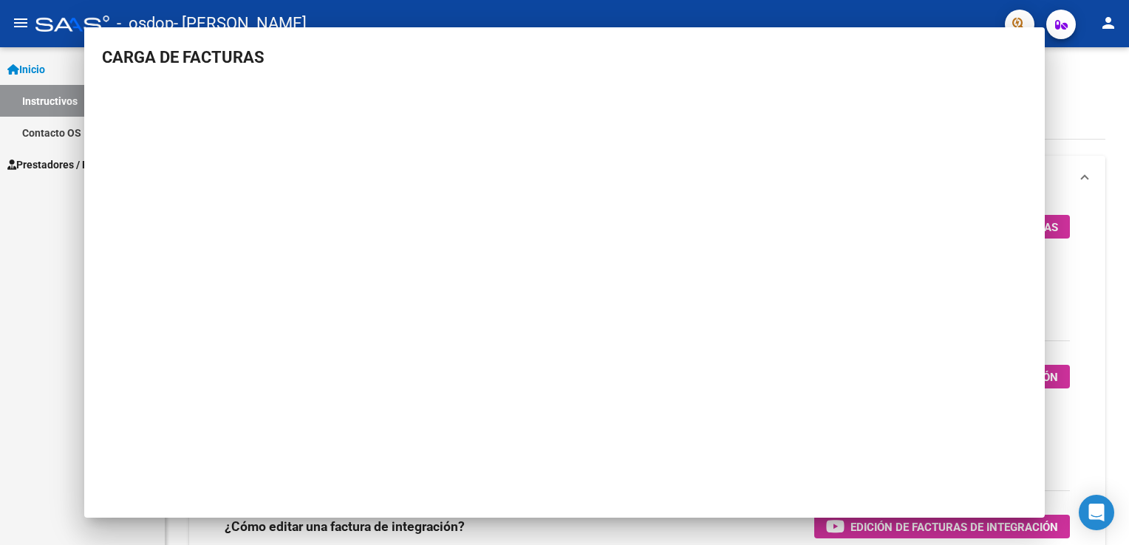
click at [30, 257] on div "Inicio Instructivos Contacto OS Prestadores / Proveedores Facturas - Listado/Ca…" at bounding box center [82, 296] width 165 height 498
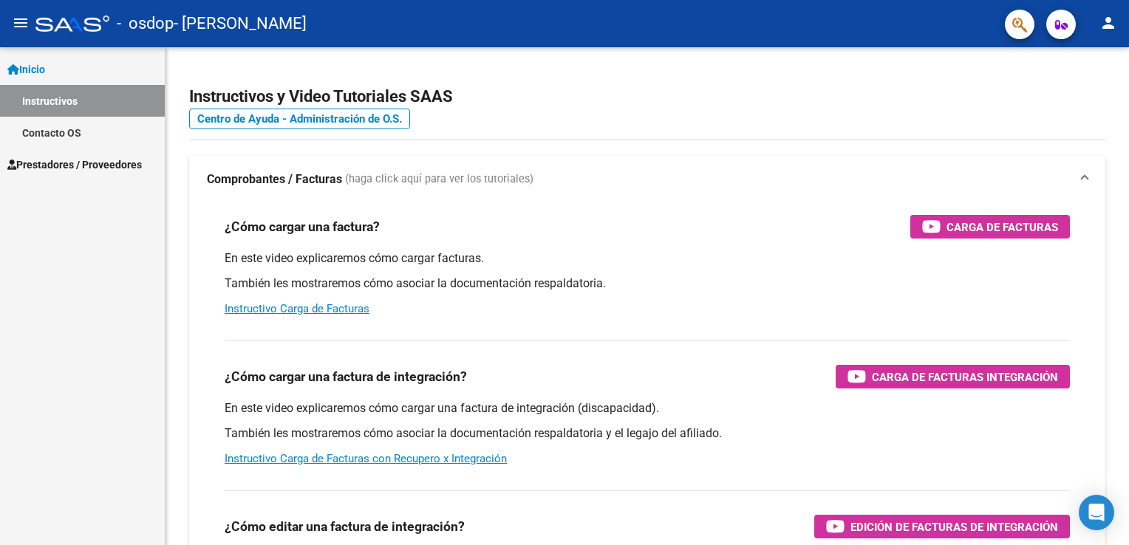
click at [30, 257] on div "Inicio Instructivos Contacto OS Prestadores / Proveedores Facturas - Listado/Ca…" at bounding box center [82, 296] width 165 height 498
drag, startPoint x: 30, startPoint y: 257, endPoint x: 168, endPoint y: 277, distance: 139.6
click at [168, 277] on div "Instructivos y Video Tutoriales SAAS Centro de Ayuda - Administración de O.S. C…" at bounding box center [648, 371] width 964 height 648
click at [77, 105] on link "Instructivos" at bounding box center [82, 101] width 165 height 32
click at [1128, 102] on html "menu - osdop - [PERSON_NAME] person Inicio Instructivos Contacto OS Prestadores…" at bounding box center [564, 272] width 1129 height 545
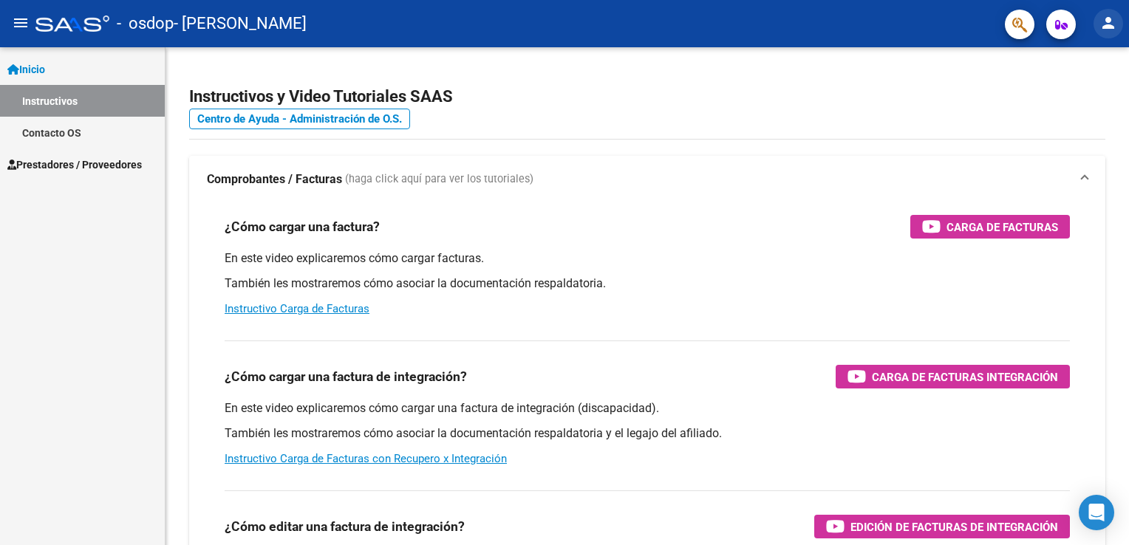
click at [1110, 30] on mat-icon "person" at bounding box center [1108, 23] width 18 height 18
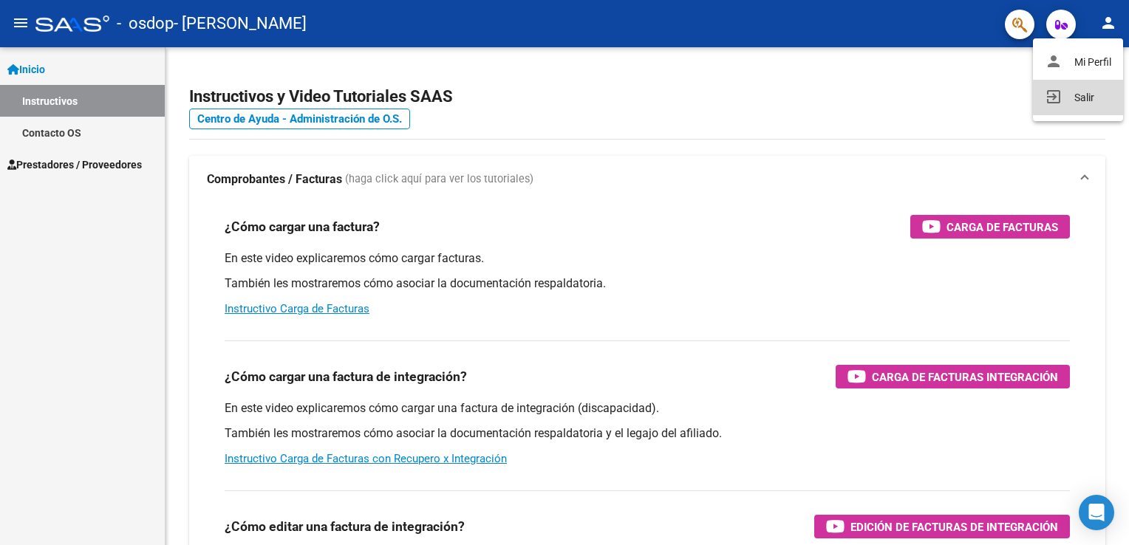
click at [1096, 93] on button "exit_to_app Salir" at bounding box center [1078, 97] width 90 height 35
